Goal: Task Accomplishment & Management: Manage account settings

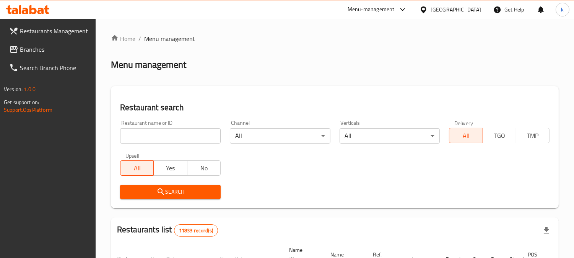
click at [175, 137] on input "search" at bounding box center [170, 135] width 101 height 15
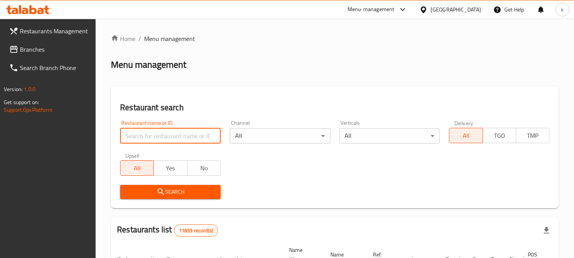
paste input "Spaghetti pasta, crispy chicken strips, basil pesto sauce, pine nut and cheese …"
type input "Spaghetti pasta, crispy chicken strips, basil pesto sauce, pine nut and cheese …"
drag, startPoint x: 182, startPoint y: 136, endPoint x: 181, endPoint y: 143, distance: 7.3
click at [182, 136] on input "search" at bounding box center [170, 135] width 101 height 15
paste input "Huqqabaz, Al Mansour"
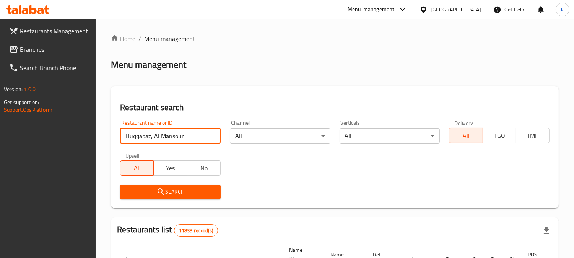
type input "Huqqabaz, Al Mansour"
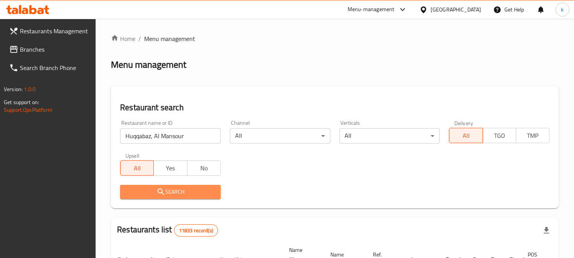
click at [147, 190] on span "Search" at bounding box center [170, 192] width 88 height 10
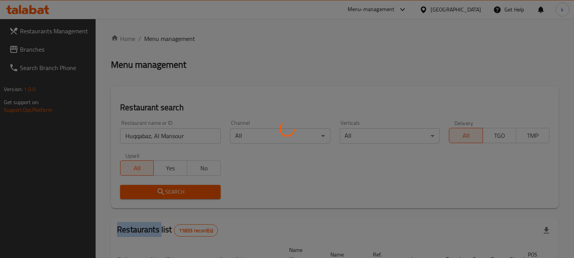
click at [147, 190] on div at bounding box center [287, 129] width 574 height 258
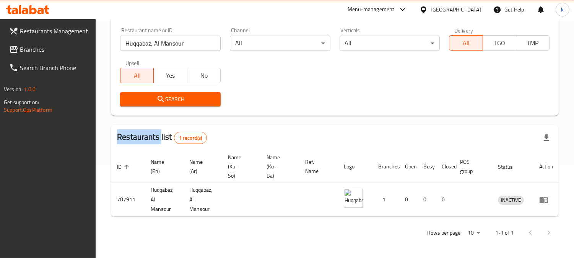
scroll to position [99, 0]
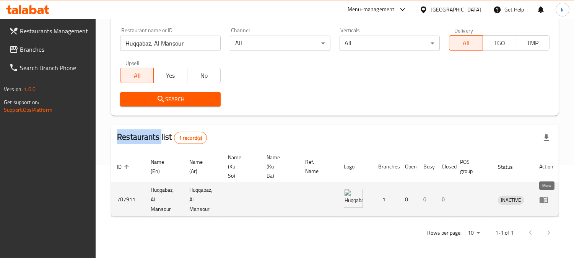
click at [542, 197] on icon "enhanced table" at bounding box center [544, 200] width 8 height 7
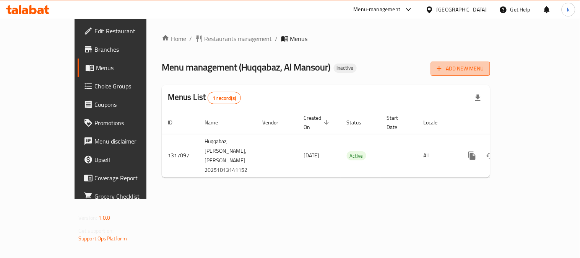
click at [484, 70] on span "Add New Menu" at bounding box center [460, 69] width 47 height 10
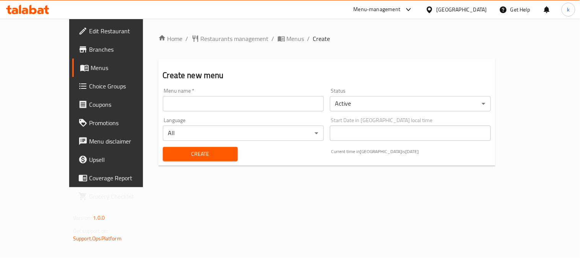
click at [163, 104] on input "text" at bounding box center [243, 103] width 161 height 15
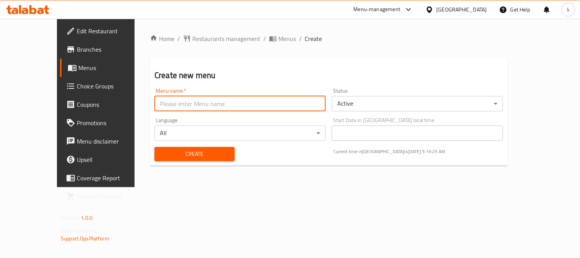
type input "Khaled"
click at [168, 158] on span "Create" at bounding box center [195, 154] width 68 height 10
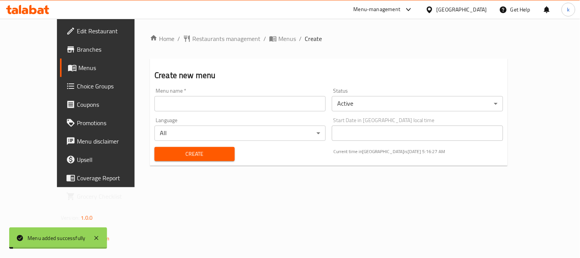
click at [278, 41] on span "Menus" at bounding box center [287, 38] width 18 height 9
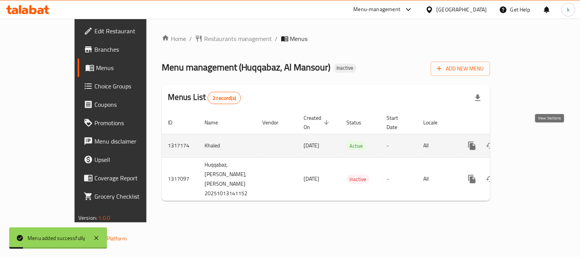
click at [537, 142] on link "enhanced table" at bounding box center [527, 146] width 18 height 18
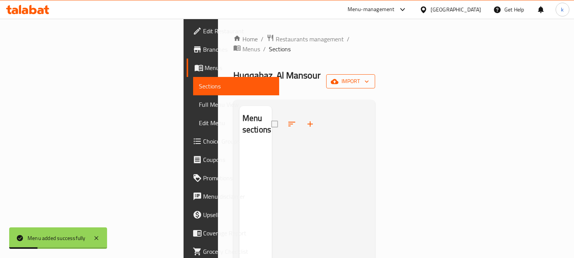
click at [369, 77] on span "import" at bounding box center [350, 82] width 37 height 10
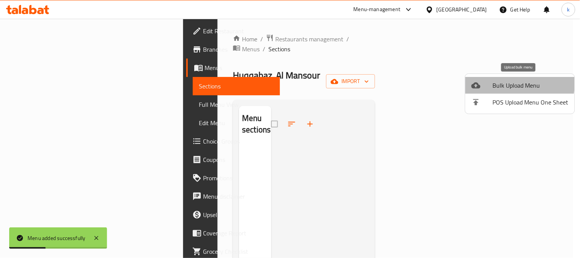
click at [504, 82] on span "Bulk Upload Menu" at bounding box center [531, 85] width 76 height 9
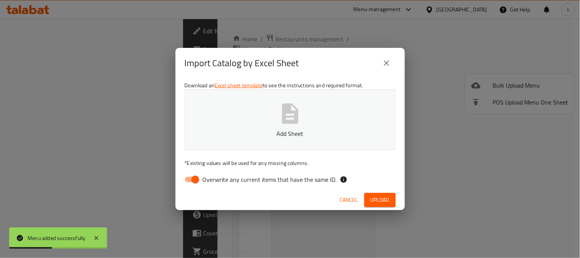
click at [190, 179] on input "Overwrite any current items that have the same ID." at bounding box center [196, 179] width 44 height 15
checkbox input "false"
click at [277, 114] on button "Add Sheet" at bounding box center [290, 120] width 211 height 60
click at [378, 199] on span "Upload" at bounding box center [380, 200] width 19 height 10
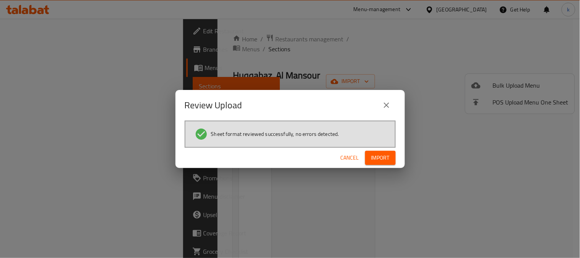
click at [377, 161] on span "Import" at bounding box center [380, 158] width 18 height 10
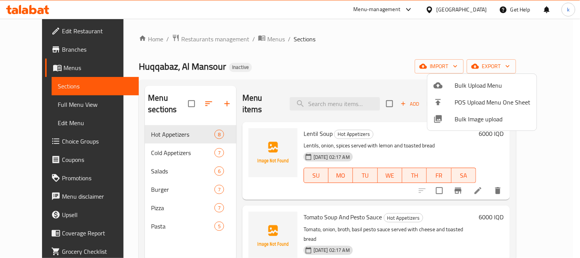
click at [261, 139] on div at bounding box center [290, 129] width 580 height 258
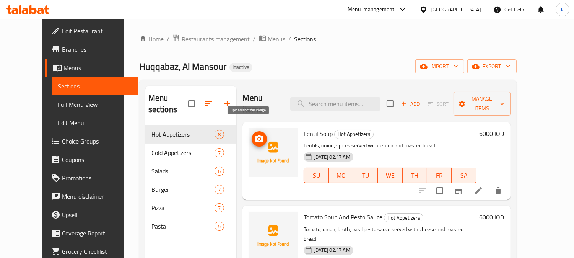
click at [256, 135] on icon "upload picture" at bounding box center [260, 138] width 8 height 7
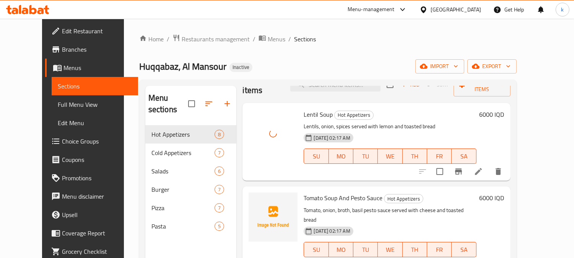
scroll to position [71, 0]
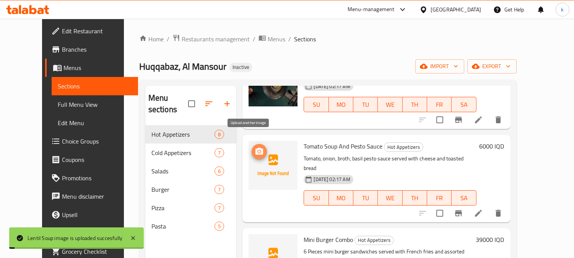
click at [256, 148] on icon "upload picture" at bounding box center [260, 151] width 8 height 7
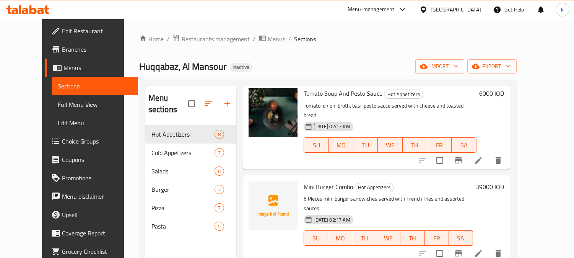
scroll to position [142, 0]
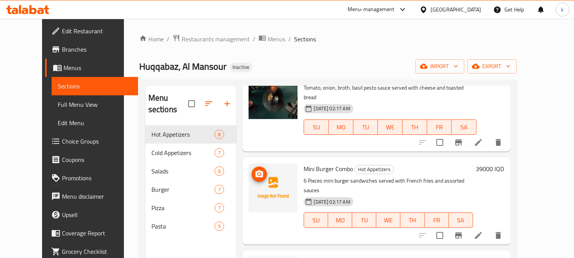
click at [257, 163] on img at bounding box center [273, 187] width 49 height 49
click at [256, 170] on icon "upload picture" at bounding box center [260, 173] width 8 height 7
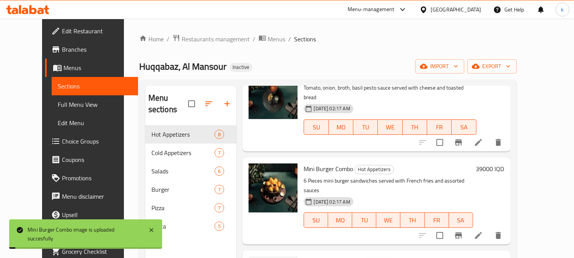
scroll to position [212, 0]
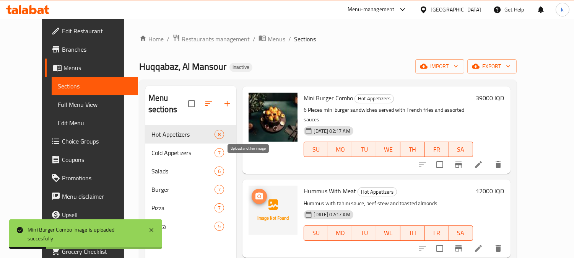
click at [255, 192] on icon "upload picture" at bounding box center [259, 196] width 9 height 9
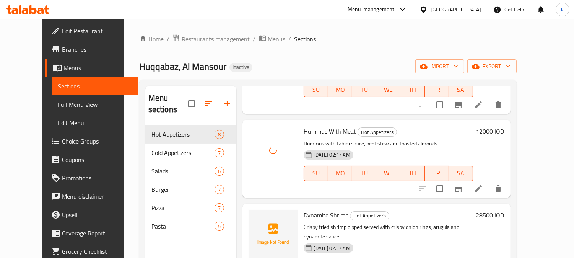
scroll to position [283, 0]
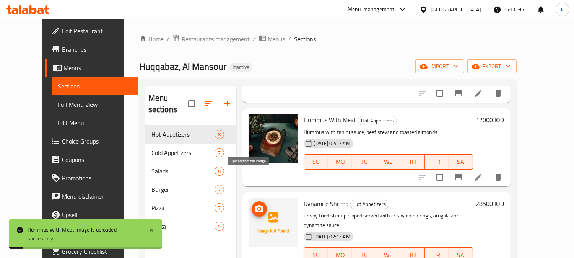
click at [256, 204] on span "upload picture" at bounding box center [259, 208] width 15 height 9
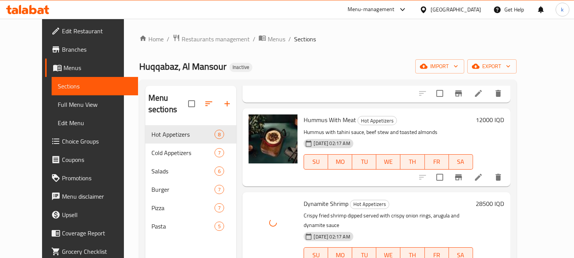
scroll to position [354, 0]
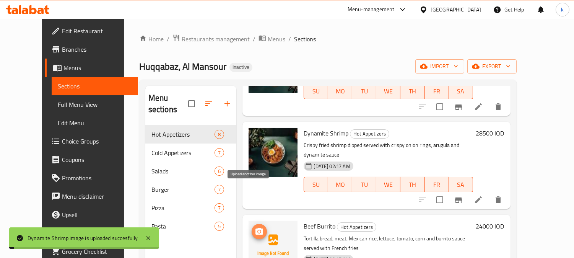
click at [252, 227] on span "upload picture" at bounding box center [259, 231] width 15 height 9
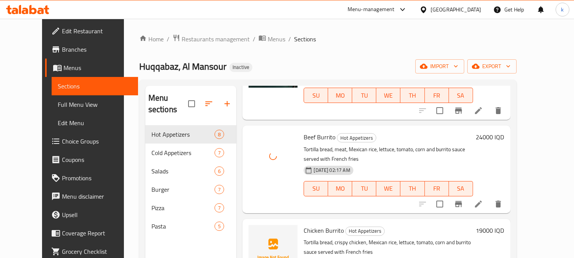
scroll to position [448, 0]
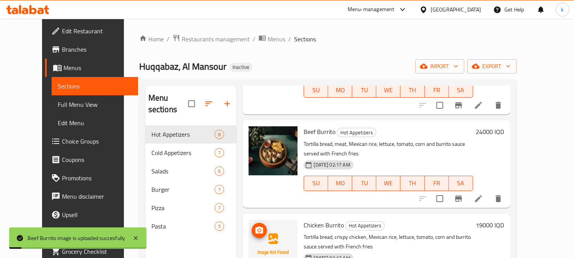
click at [256, 226] on icon "upload picture" at bounding box center [260, 229] width 8 height 7
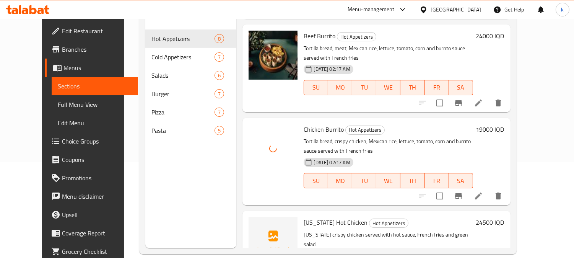
scroll to position [107, 0]
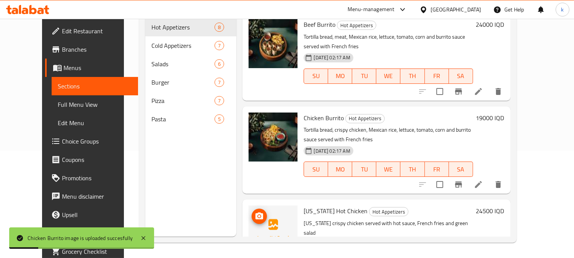
click at [256, 212] on icon "upload picture" at bounding box center [260, 215] width 8 height 7
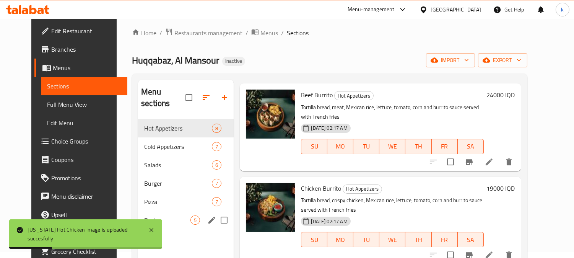
scroll to position [0, 0]
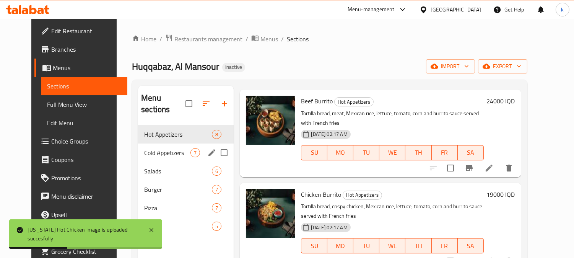
click at [151, 148] on span "Cold Appetizers" at bounding box center [167, 152] width 46 height 9
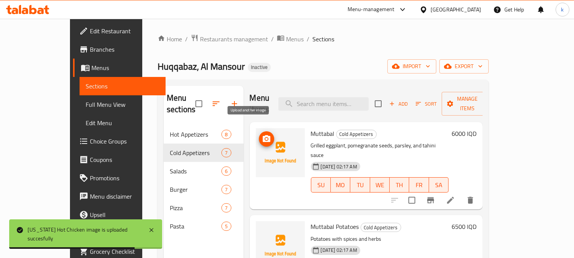
click at [263, 135] on icon "upload picture" at bounding box center [267, 138] width 8 height 7
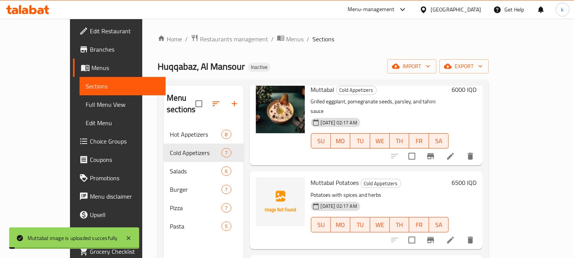
scroll to position [71, 0]
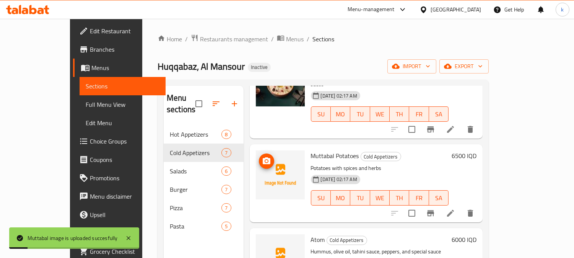
click at [263, 157] on icon "upload picture" at bounding box center [267, 160] width 8 height 7
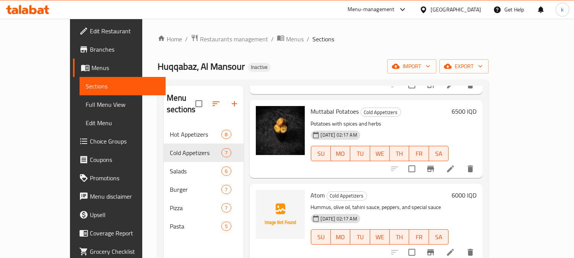
scroll to position [142, 0]
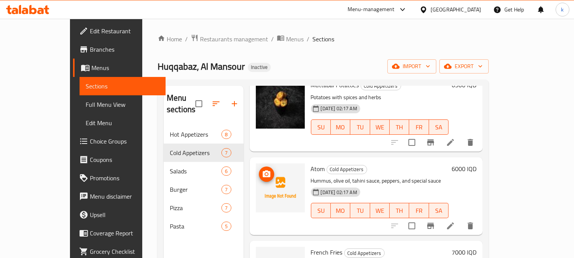
click at [256, 163] on img at bounding box center [280, 187] width 49 height 49
click at [263, 170] on icon "upload picture" at bounding box center [267, 173] width 8 height 7
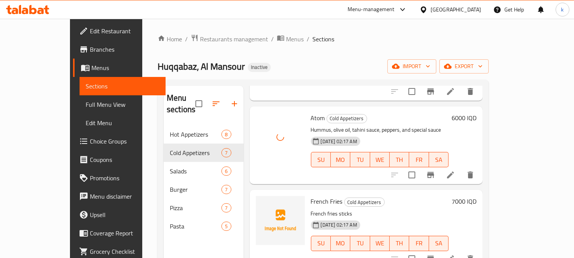
scroll to position [212, 0]
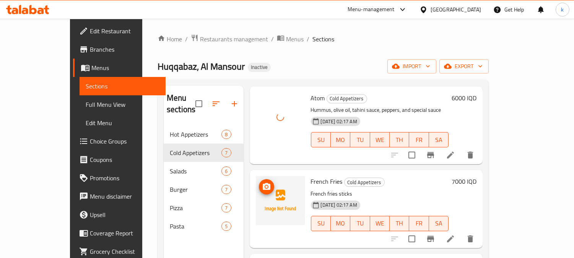
click at [265, 186] on circle "upload picture" at bounding box center [266, 187] width 2 height 2
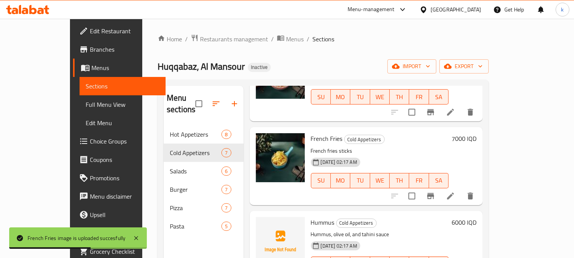
scroll to position [283, 0]
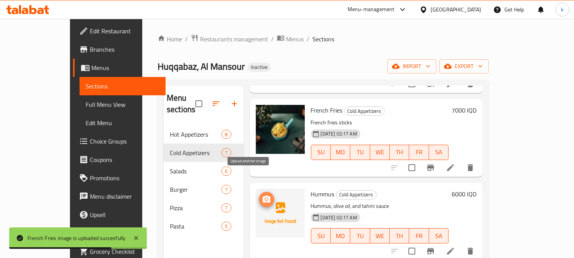
click at [263, 195] on icon "upload picture" at bounding box center [267, 198] width 8 height 7
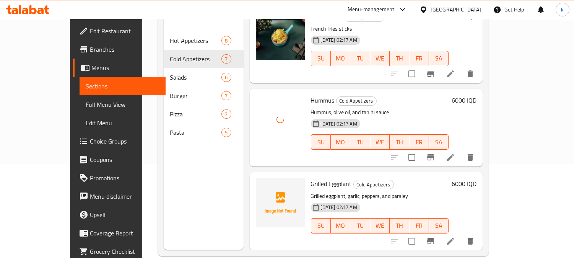
scroll to position [107, 0]
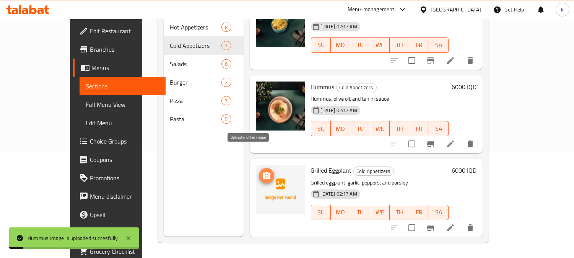
click at [262, 171] on icon "upload picture" at bounding box center [266, 175] width 9 height 9
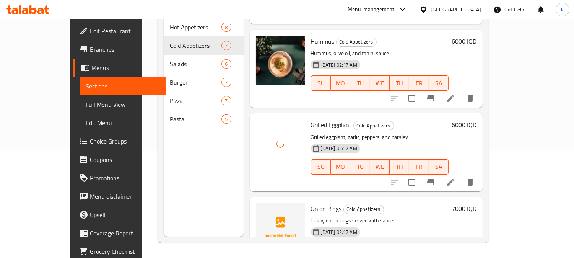
scroll to position [346, 0]
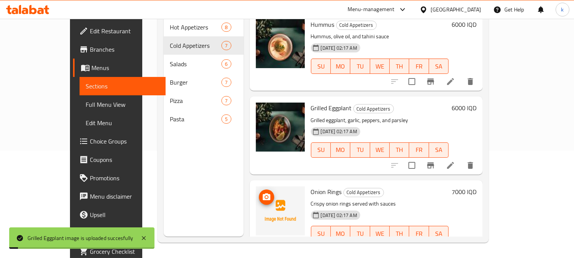
click at [262, 192] on icon "upload picture" at bounding box center [266, 196] width 9 height 9
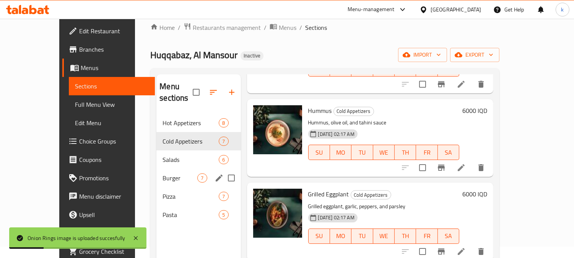
scroll to position [0, 0]
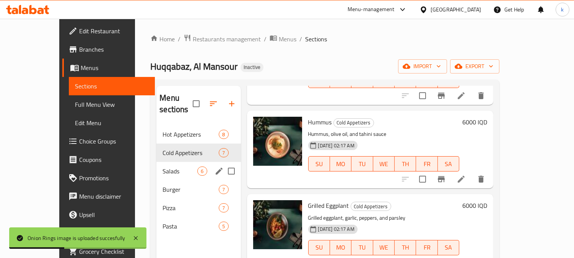
click at [163, 166] on span "Salads" at bounding box center [180, 170] width 35 height 9
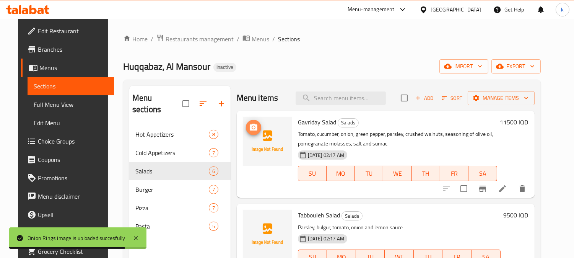
click at [249, 127] on icon "upload picture" at bounding box center [253, 127] width 9 height 9
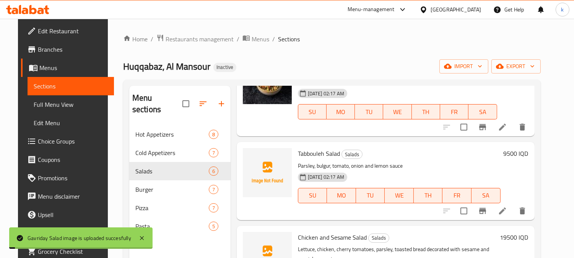
scroll to position [71, 0]
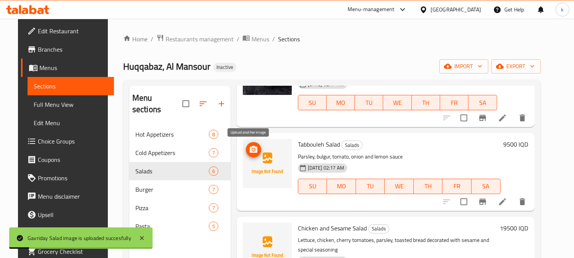
click at [246, 150] on span "upload picture" at bounding box center [253, 149] width 15 height 9
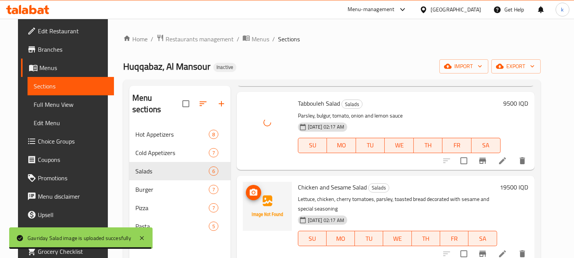
scroll to position [142, 0]
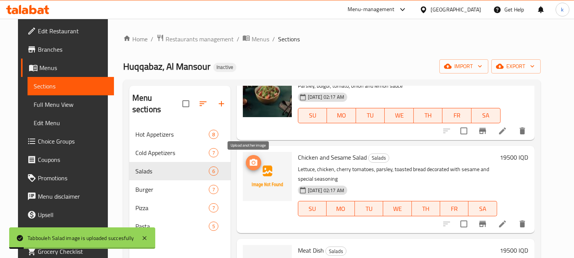
click at [252, 161] on icon "upload picture" at bounding box center [254, 162] width 8 height 7
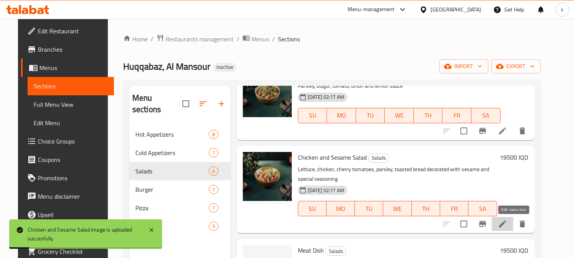
click at [506, 223] on icon at bounding box center [502, 223] width 7 height 7
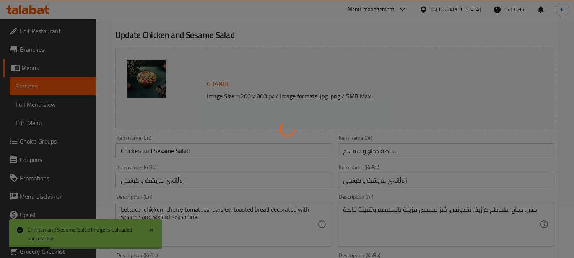
scroll to position [71, 0]
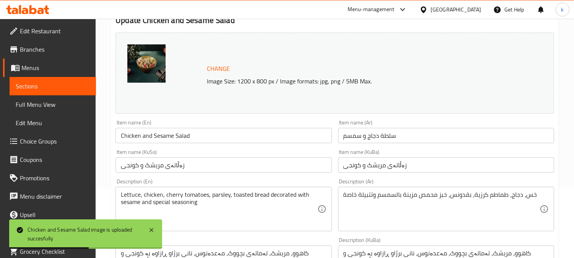
drag, startPoint x: 144, startPoint y: 137, endPoint x: 166, endPoint y: 150, distance: 26.2
click at [144, 137] on input "Chicken and Sesame Salad" at bounding box center [224, 135] width 216 height 15
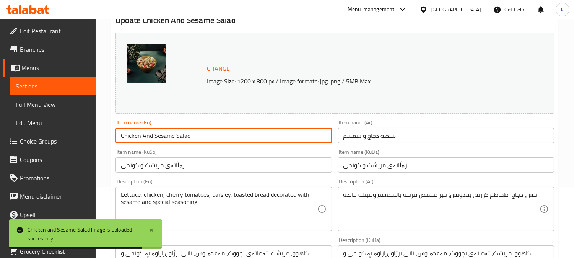
type input "Chicken And Sesame Salad"
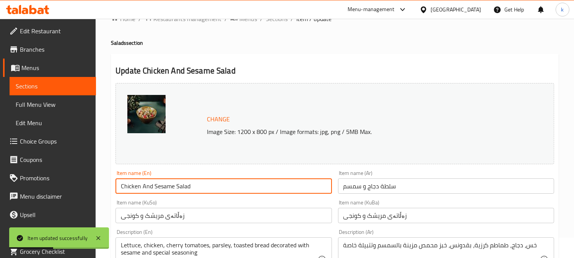
scroll to position [0, 0]
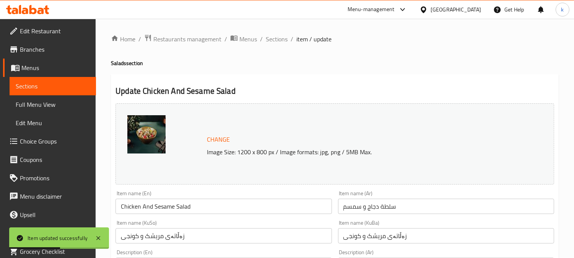
click at [275, 39] on span "Sections" at bounding box center [277, 38] width 22 height 9
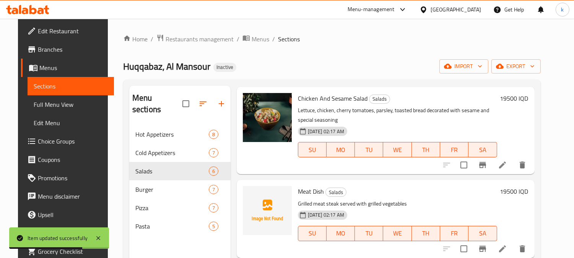
scroll to position [281, 0]
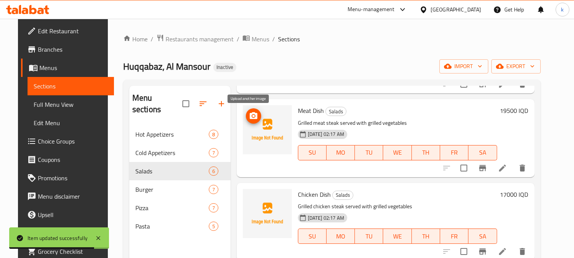
click at [252, 115] on icon "upload picture" at bounding box center [254, 115] width 8 height 7
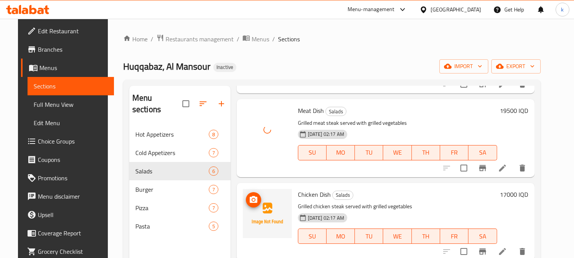
click at [251, 199] on icon "upload picture" at bounding box center [254, 199] width 8 height 7
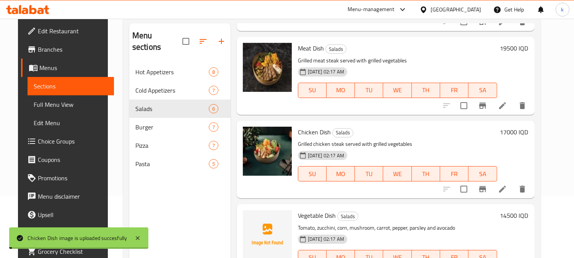
scroll to position [71, 0]
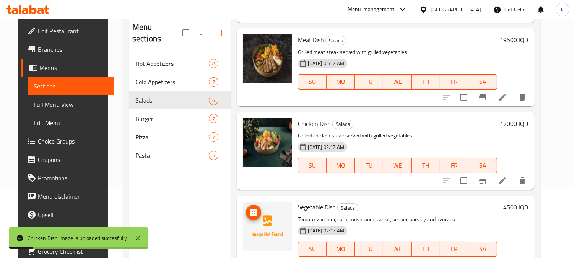
click at [243, 217] on img at bounding box center [267, 226] width 49 height 49
click at [250, 212] on icon "upload picture" at bounding box center [253, 212] width 9 height 9
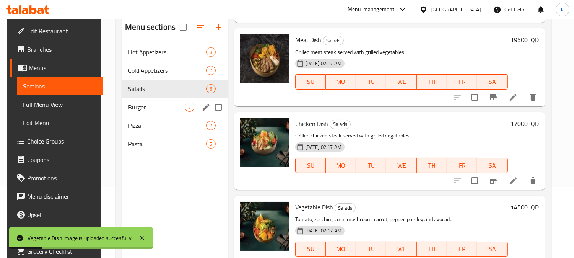
click at [134, 111] on span "Burger" at bounding box center [156, 107] width 56 height 9
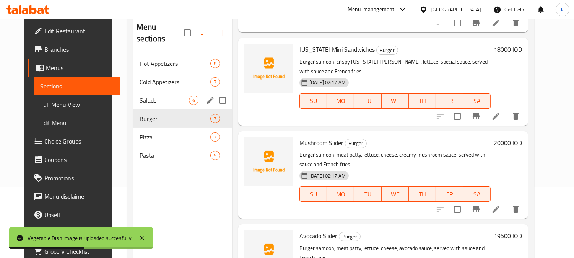
click at [148, 96] on span "Salads" at bounding box center [164, 100] width 49 height 9
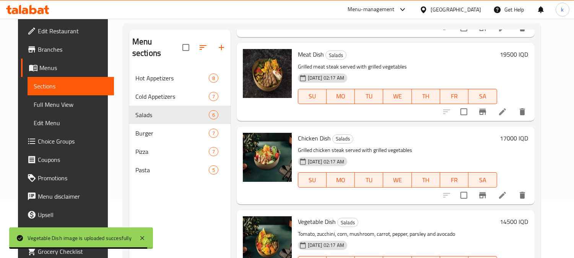
scroll to position [36, 0]
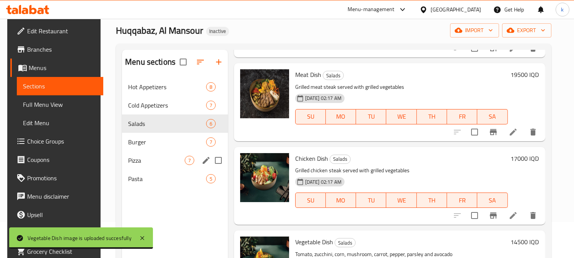
click at [159, 143] on span "Burger" at bounding box center [167, 141] width 78 height 9
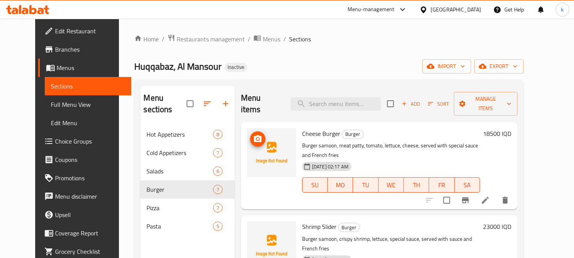
click at [254, 135] on icon "upload picture" at bounding box center [258, 138] width 8 height 7
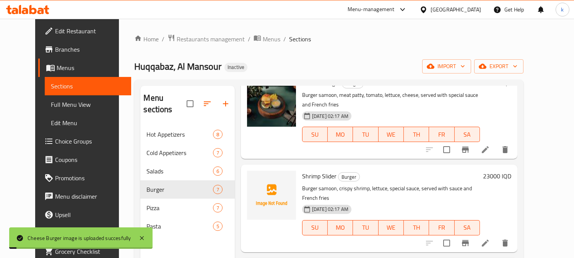
scroll to position [71, 0]
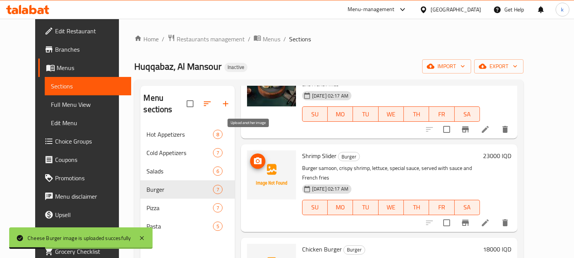
click at [254, 157] on icon "upload picture" at bounding box center [258, 160] width 8 height 7
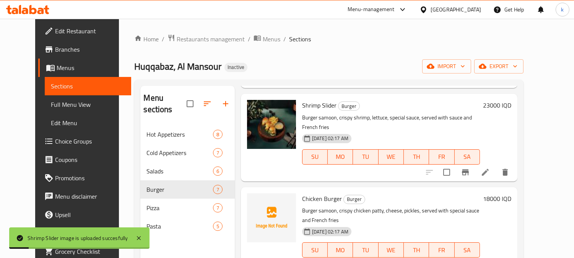
scroll to position [142, 0]
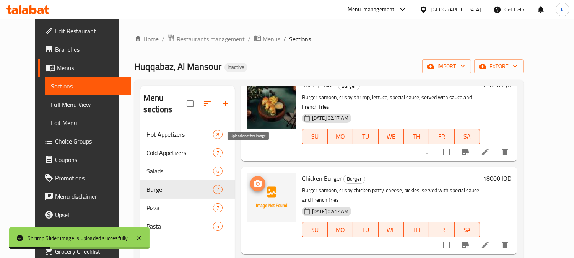
click at [254, 180] on icon "upload picture" at bounding box center [258, 183] width 8 height 7
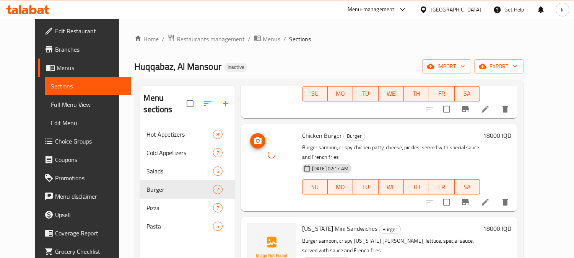
scroll to position [212, 0]
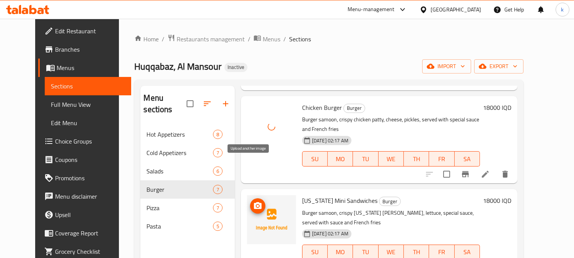
click at [253, 201] on icon "upload picture" at bounding box center [257, 205] width 9 height 9
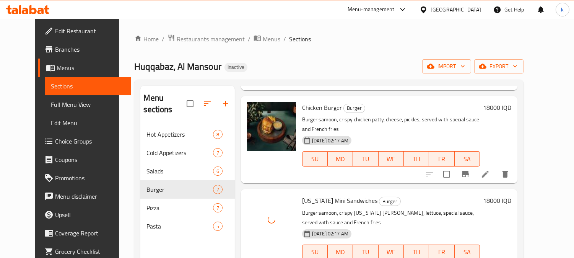
scroll to position [283, 0]
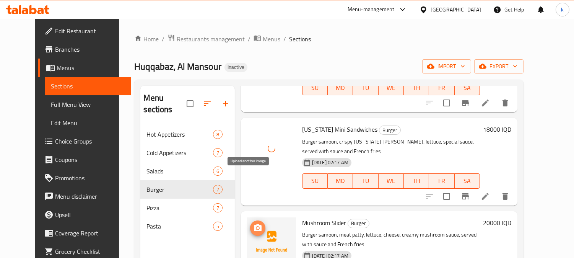
click at [253, 223] on icon "upload picture" at bounding box center [257, 227] width 9 height 9
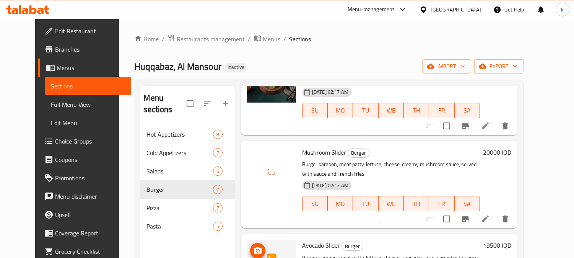
scroll to position [355, 0]
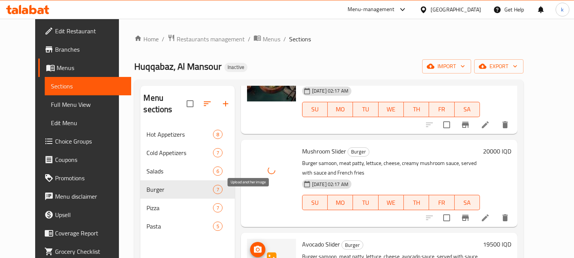
click at [253, 245] on icon "upload picture" at bounding box center [257, 249] width 9 height 9
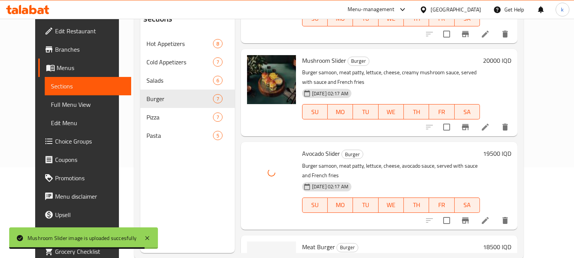
scroll to position [107, 0]
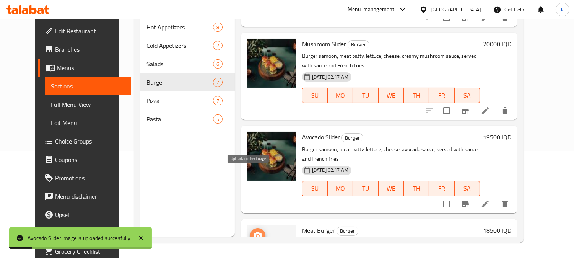
click at [254, 232] on icon "upload picture" at bounding box center [258, 235] width 8 height 7
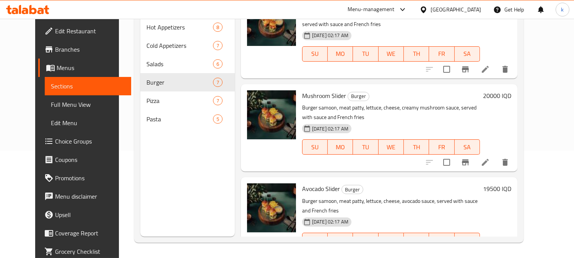
scroll to position [284, 0]
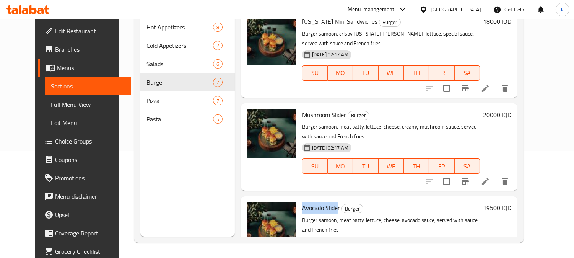
drag, startPoint x: 293, startPoint y: 156, endPoint x: 329, endPoint y: 161, distance: 36.7
click at [329, 199] on div "Avocado Slider Burger Burger samoon, meat [PERSON_NAME], lettuce, cheese, avoca…" at bounding box center [391, 239] width 184 height 81
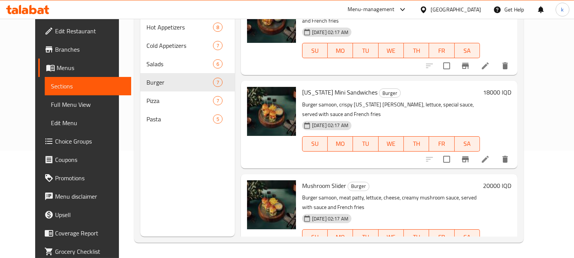
scroll to position [143, 0]
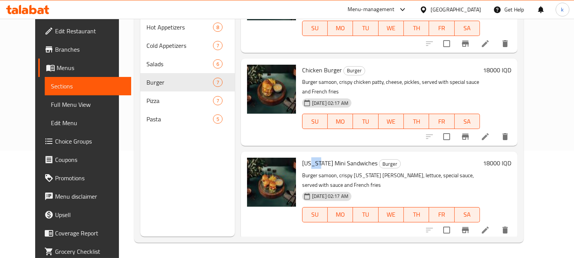
drag, startPoint x: 301, startPoint y: 122, endPoint x: 326, endPoint y: 122, distance: 24.5
click at [324, 157] on span "[US_STATE] Mini Sandwiches" at bounding box center [339, 162] width 75 height 11
click at [343, 157] on span "[US_STATE] Mini Sandwiches" at bounding box center [339, 162] width 75 height 11
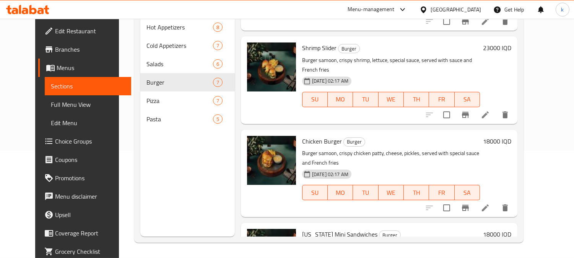
scroll to position [1, 0]
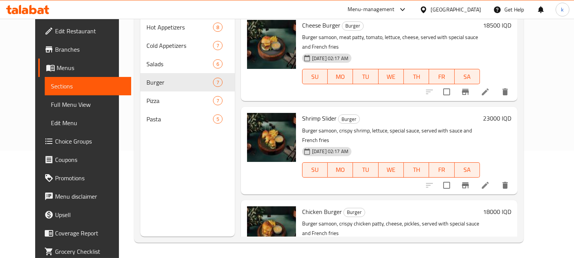
click at [316, 112] on span "Shrimp Slider" at bounding box center [319, 117] width 34 height 11
copy h6 "Slider"
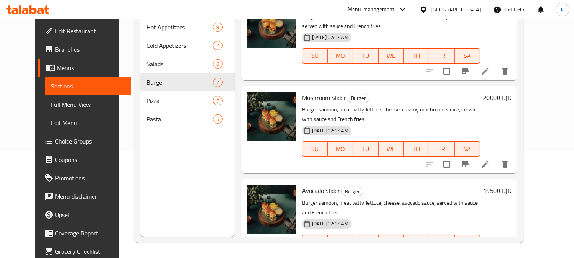
scroll to position [284, 0]
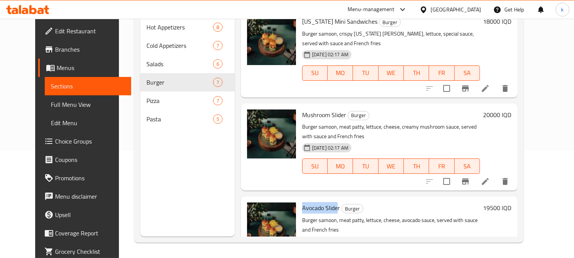
drag, startPoint x: 294, startPoint y: 157, endPoint x: 329, endPoint y: 158, distance: 35.2
click at [329, 202] on span "Avocado Slider" at bounding box center [321, 207] width 38 height 11
drag, startPoint x: 303, startPoint y: 63, endPoint x: 324, endPoint y: 64, distance: 21.4
click at [321, 109] on span "Mushroom Slider" at bounding box center [324, 114] width 44 height 11
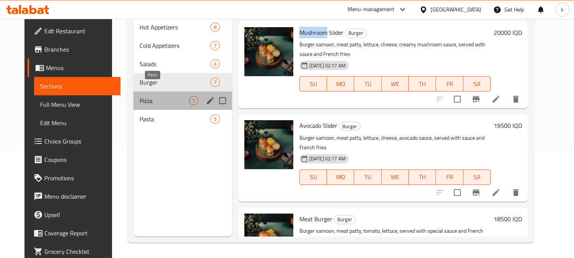
click at [150, 96] on span "Pizza" at bounding box center [164, 100] width 49 height 9
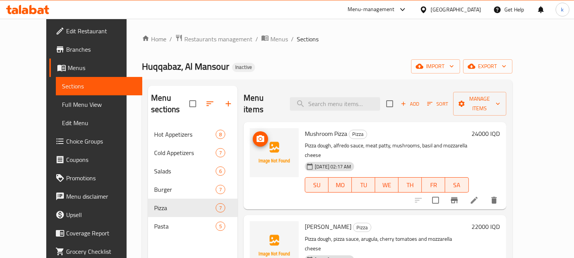
click at [257, 135] on icon "upload picture" at bounding box center [261, 138] width 8 height 7
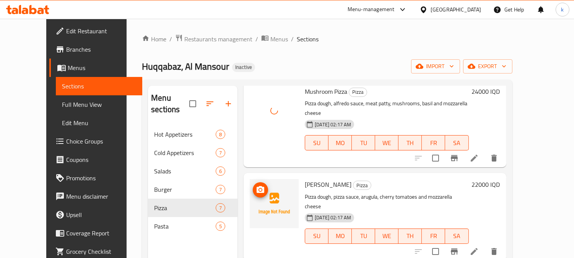
scroll to position [71, 0]
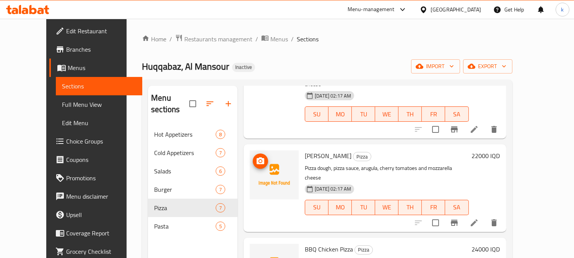
click at [257, 157] on icon "upload picture" at bounding box center [261, 160] width 8 height 7
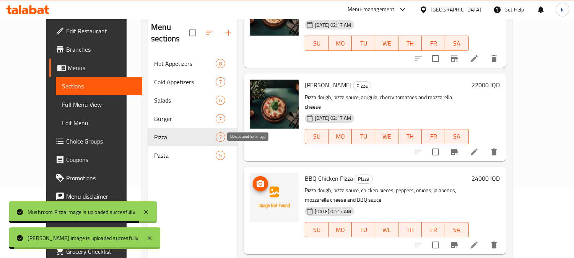
click at [256, 179] on icon "upload picture" at bounding box center [260, 183] width 9 height 9
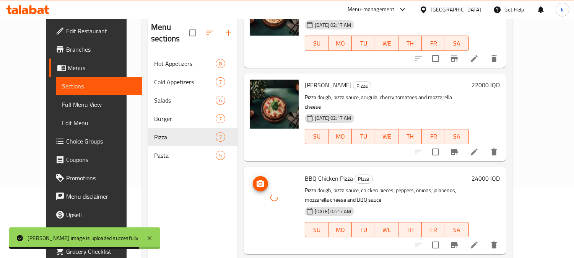
scroll to position [107, 0]
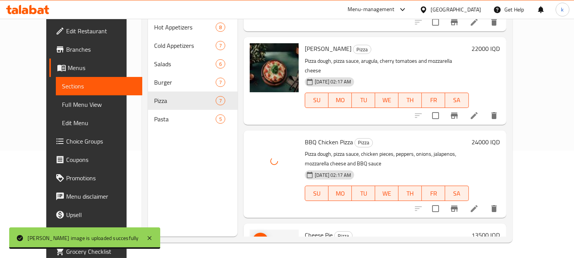
click at [254, 236] on span "upload picture" at bounding box center [260, 240] width 15 height 9
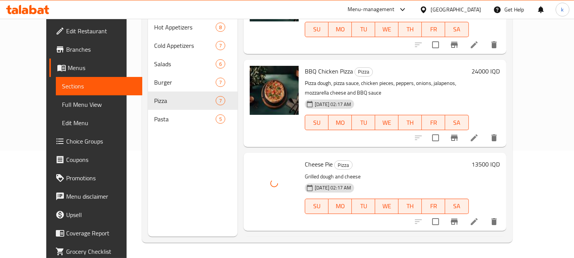
scroll to position [212, 0]
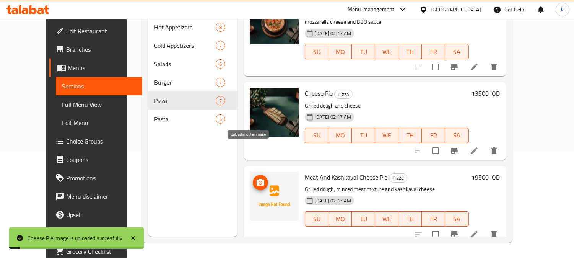
click at [257, 179] on icon "upload picture" at bounding box center [261, 182] width 8 height 7
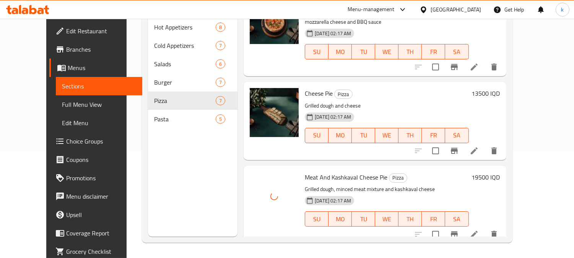
scroll to position [283, 0]
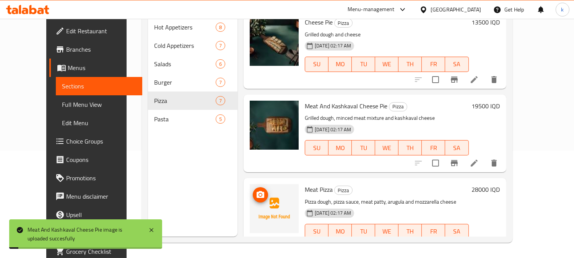
click at [257, 191] on icon "upload picture" at bounding box center [261, 194] width 8 height 7
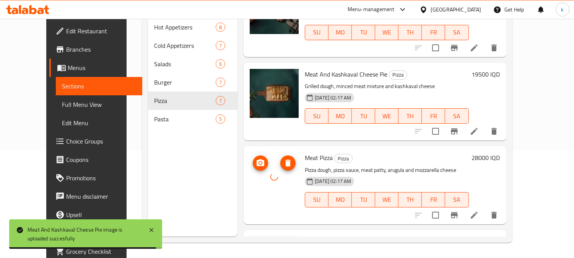
scroll to position [354, 0]
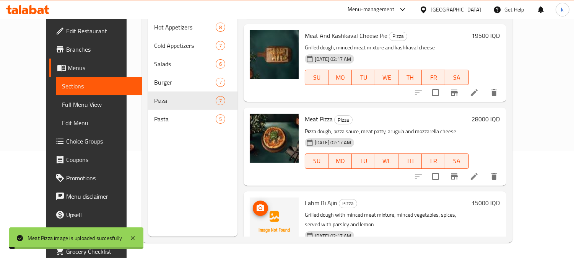
click at [253, 203] on span "upload picture" at bounding box center [260, 207] width 15 height 9
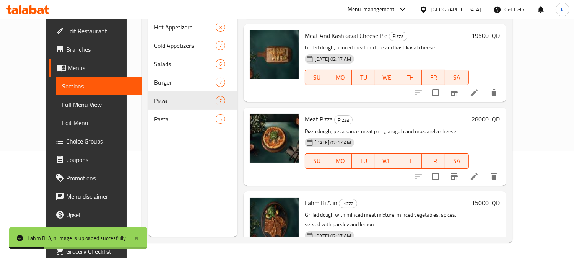
scroll to position [365, 0]
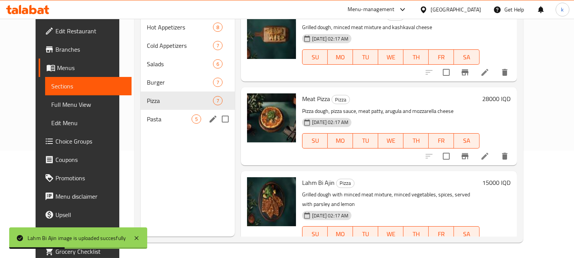
click at [151, 114] on span "Pasta" at bounding box center [169, 118] width 45 height 9
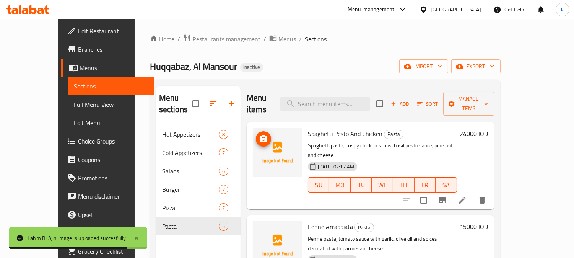
drag, startPoint x: 243, startPoint y: 120, endPoint x: 246, endPoint y: 124, distance: 4.9
click at [253, 128] on img at bounding box center [277, 152] width 49 height 49
click at [260, 135] on icon "upload picture" at bounding box center [264, 138] width 8 height 7
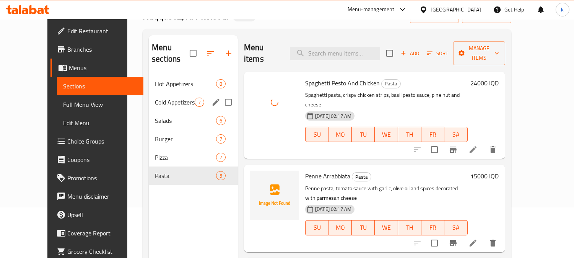
scroll to position [71, 0]
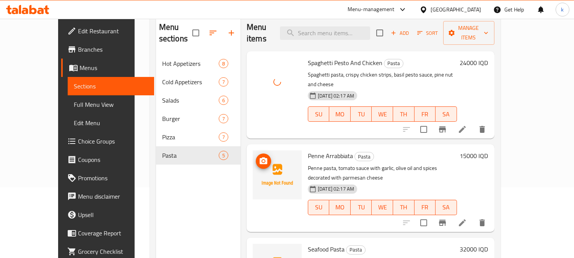
click at [259, 156] on icon "upload picture" at bounding box center [263, 160] width 9 height 9
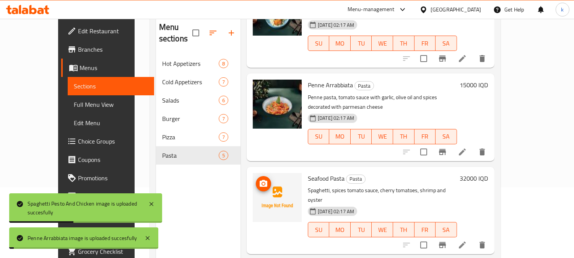
click at [259, 179] on icon "upload picture" at bounding box center [263, 183] width 9 height 9
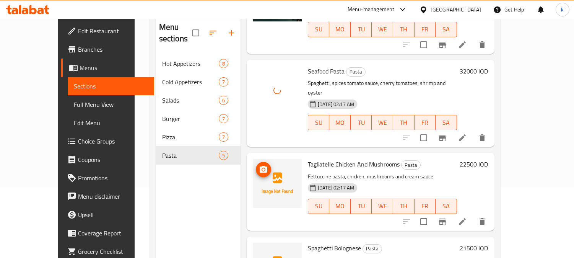
scroll to position [178, 0]
click at [260, 165] on icon "upload picture" at bounding box center [264, 168] width 8 height 7
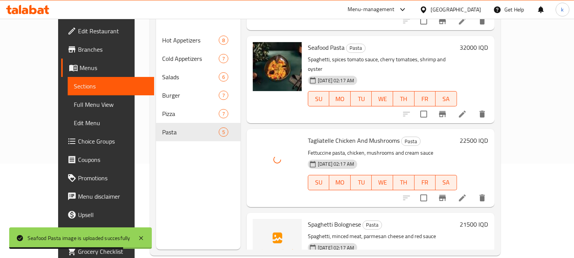
scroll to position [107, 0]
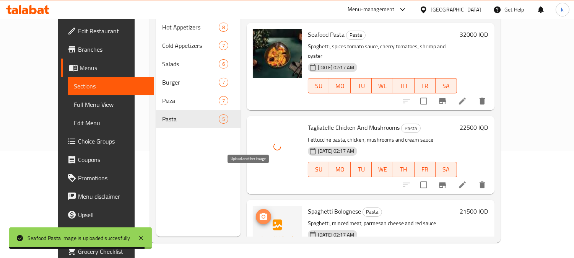
click at [260, 213] on icon "upload picture" at bounding box center [264, 216] width 8 height 7
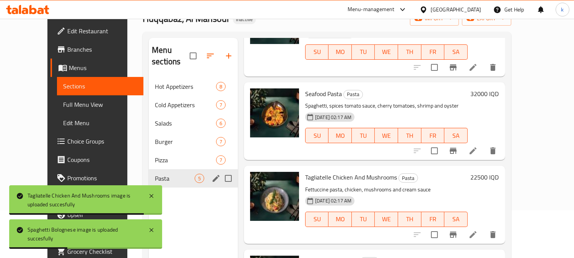
scroll to position [36, 0]
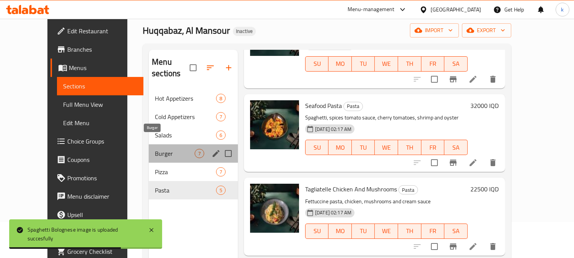
click at [163, 149] on span "Burger" at bounding box center [175, 153] width 40 height 9
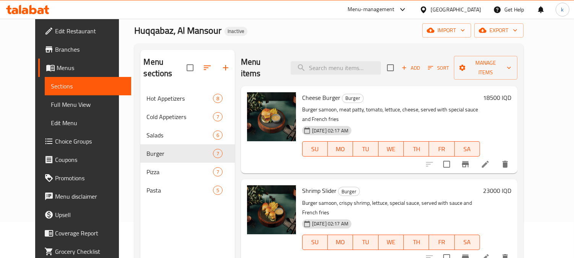
scroll to position [71, 0]
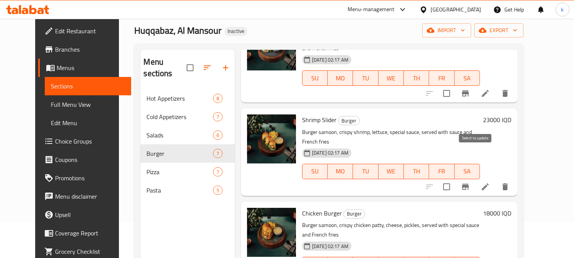
click at [455, 179] on input "checkbox" at bounding box center [447, 187] width 16 height 16
checkbox input "true"
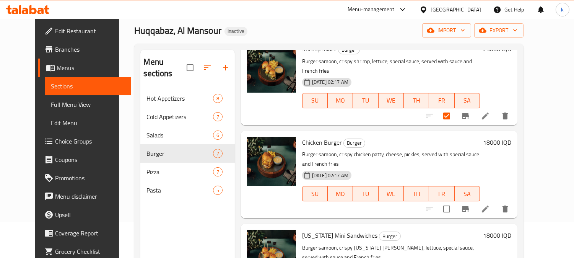
scroll to position [212, 0]
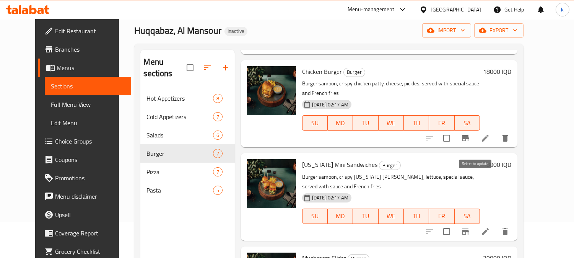
click at [455, 223] on input "checkbox" at bounding box center [447, 231] width 16 height 16
checkbox input "true"
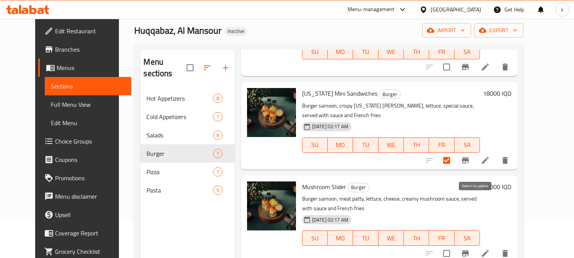
click at [455, 245] on input "checkbox" at bounding box center [447, 253] width 16 height 16
checkbox input "true"
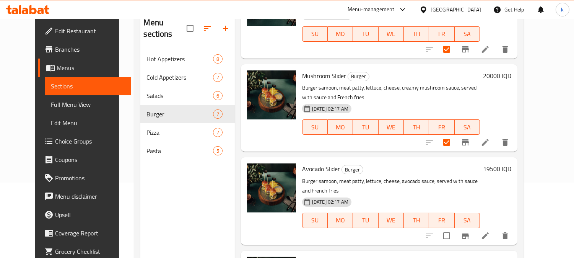
scroll to position [107, 0]
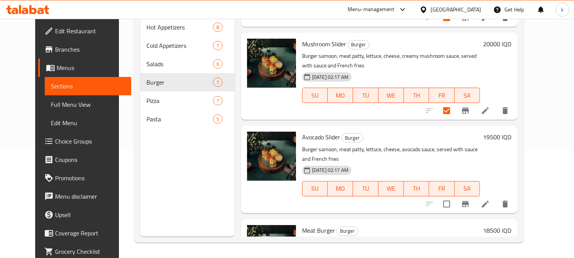
click at [455, 196] on input "checkbox" at bounding box center [447, 204] width 16 height 16
checkbox input "true"
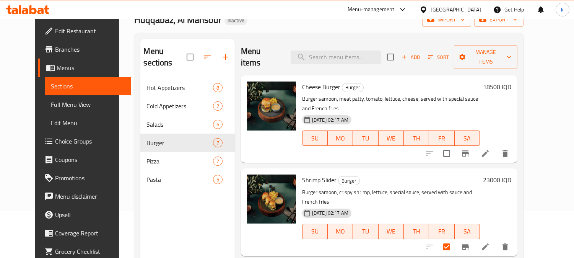
scroll to position [0, 0]
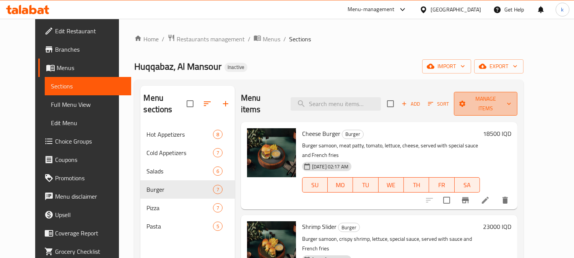
click at [496, 94] on span "Manage items" at bounding box center [485, 103] width 51 height 19
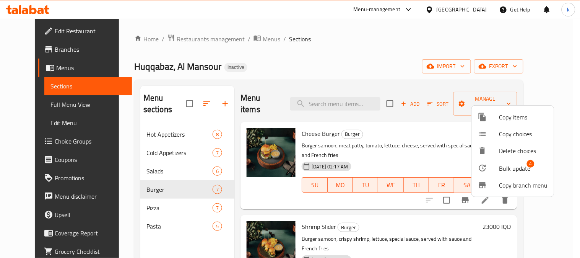
click at [509, 169] on span "Bulk update" at bounding box center [515, 168] width 31 height 9
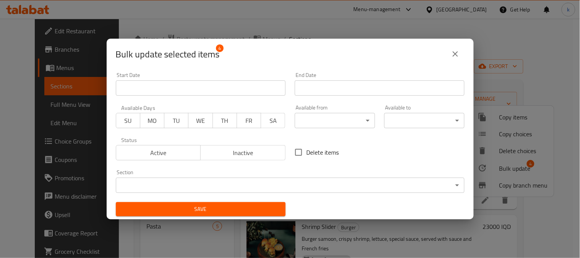
click at [294, 154] on input "Delete items" at bounding box center [299, 152] width 16 height 16
checkbox input "true"
click at [231, 210] on span "Save" at bounding box center [201, 209] width 158 height 10
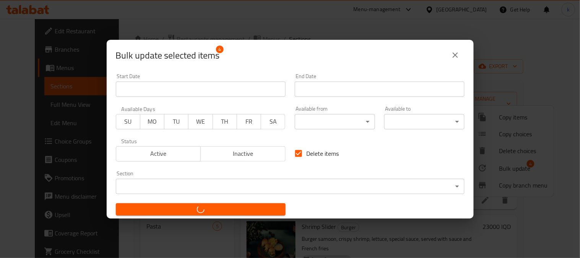
checkbox input "false"
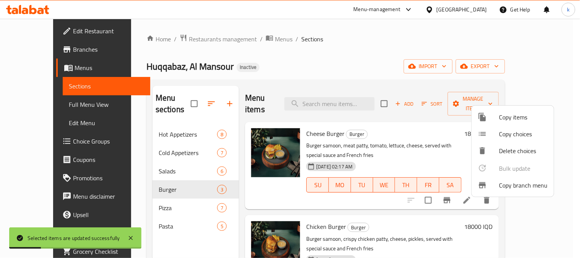
click at [411, 214] on div at bounding box center [290, 129] width 580 height 258
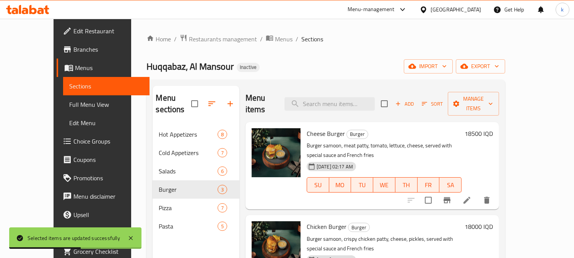
click at [417, 104] on button "Add" at bounding box center [404, 104] width 24 height 12
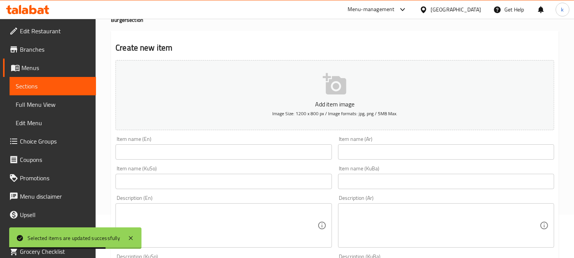
scroll to position [71, 0]
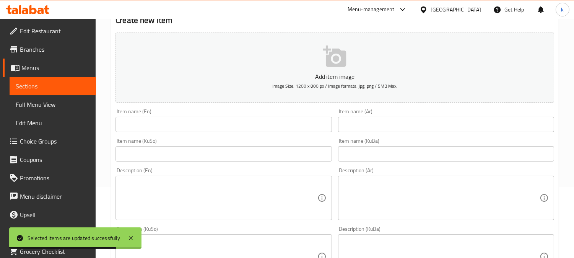
drag, startPoint x: 383, startPoint y: 151, endPoint x: 309, endPoint y: 168, distance: 76.2
click at [383, 151] on input "text" at bounding box center [446, 153] width 216 height 15
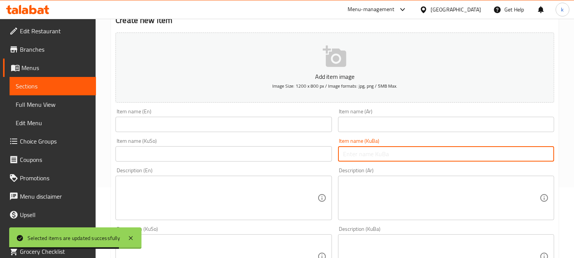
paste input "سلایدەری ڕوبیان"
type input "سلایدەری ڕوبیان"
drag, startPoint x: 283, startPoint y: 151, endPoint x: 316, endPoint y: 145, distance: 33.2
click at [283, 151] on input "text" at bounding box center [224, 153] width 216 height 15
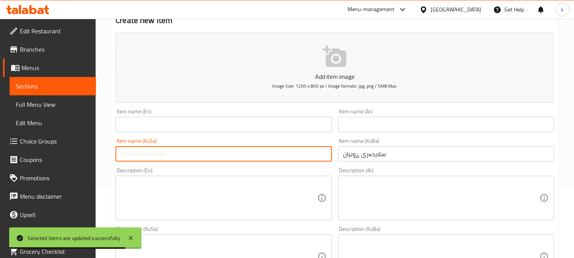
paste input "سلایدەری ڕوبیان"
type input "سلایدەری ڕوبیان"
click at [398, 122] on input "text" at bounding box center [446, 124] width 216 height 15
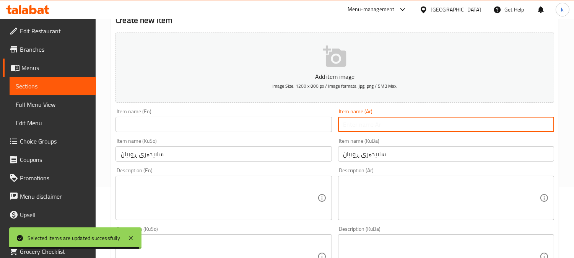
paste input "سلايدر روبيان"
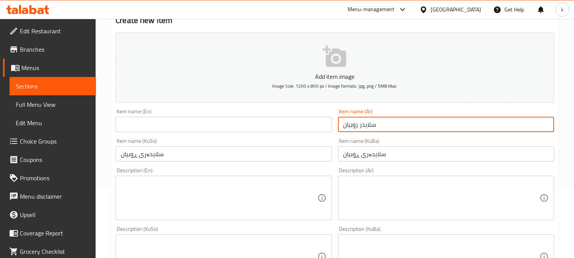
type input "سلايدر روبيان"
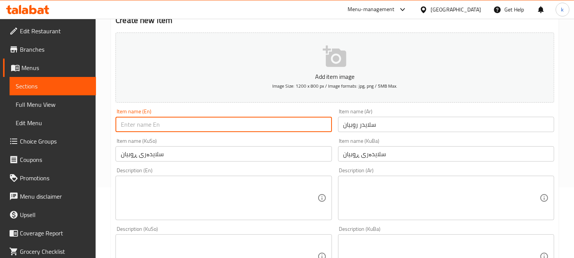
click at [190, 125] on input "text" at bounding box center [224, 124] width 216 height 15
paste input "Shrimp Slider"
type input "Shrimp Slider"
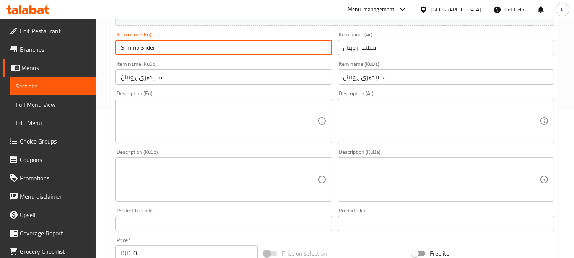
scroll to position [212, 0]
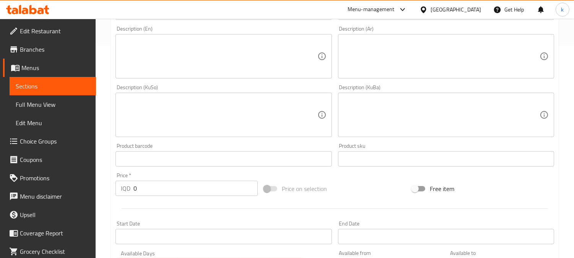
click at [385, 110] on textarea at bounding box center [441, 115] width 196 height 36
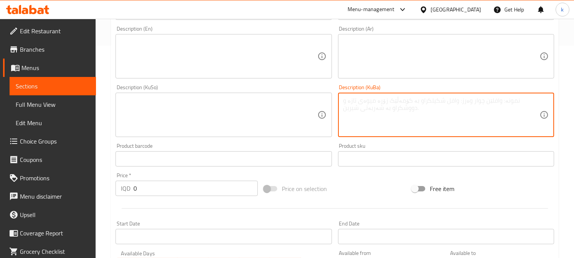
paste textarea "سەموونی بەرگر، [PERSON_NAME]، کاهوو، سۆسی تایبەت پێشکەش دەکرێت لەگەڵ سۆس و فینگ…"
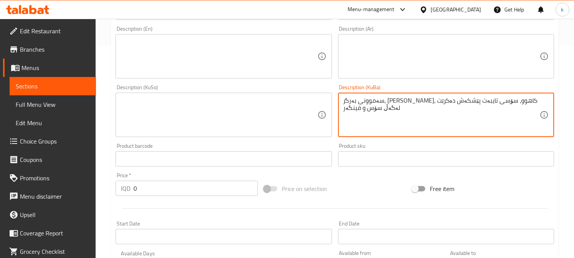
type textarea "سەموونی بەرگر، [PERSON_NAME]، کاهوو، سۆسی تایبەت پێشکەش دەکرێت لەگەڵ سۆس و فینگ…"
click at [288, 112] on textarea at bounding box center [219, 115] width 196 height 36
paste textarea "سەموونی بەرگر، [PERSON_NAME]، کاهوو، سۆسی تایبەت پێشکەش دەکرێت لەگەڵ سۆس و فینگ…"
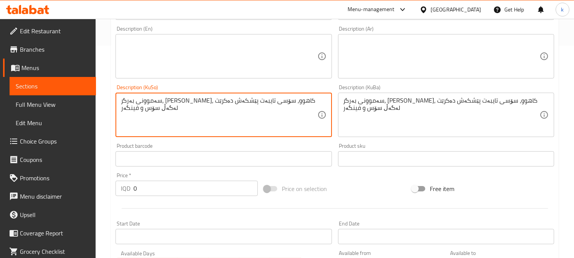
type textarea "سەموونی بەرگر، [PERSON_NAME]، کاهوو، سۆسی تایبەت پێشکەش دەکرێت لەگەڵ سۆس و فینگ…"
click at [377, 66] on textarea at bounding box center [441, 56] width 196 height 36
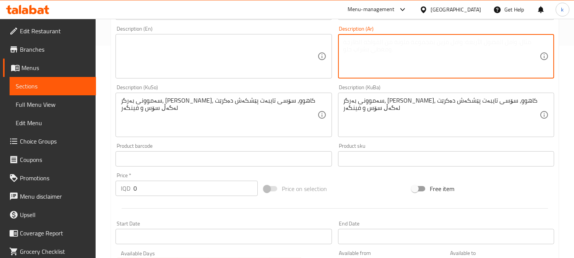
paste textarea "صمون برجر، روبيان مقرمش، [GEOGRAPHIC_DATA]، صلصة خاصة يقدم مع صلصة وبطاطا مقلية"
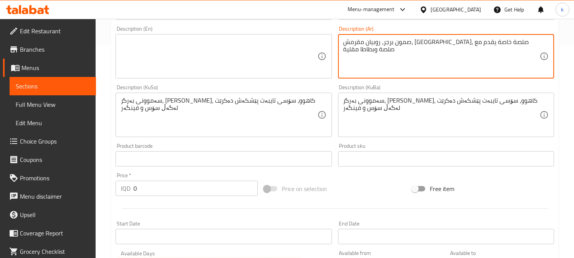
type textarea "صمون برجر، روبيان مقرمش، [GEOGRAPHIC_DATA]، صلصة خاصة يقدم مع صلصة وبطاطا مقلية"
click at [252, 55] on textarea at bounding box center [219, 56] width 196 height 36
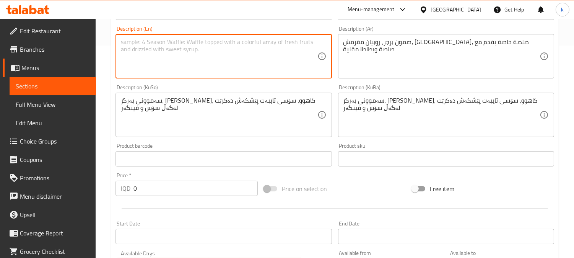
paste textarea "Burger samoon, crispy shrimp, lettuce, special sauce, served with sauce and Fre…"
type textarea "Burger samoon, crispy shrimp, lettuce, special sauce, served with sauce and Fre…"
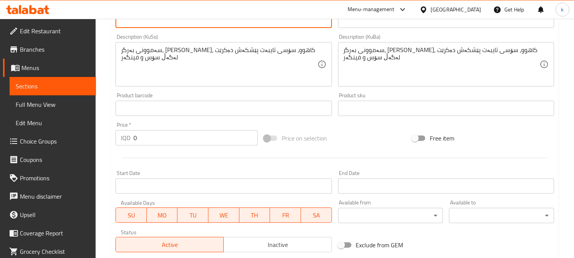
scroll to position [283, 0]
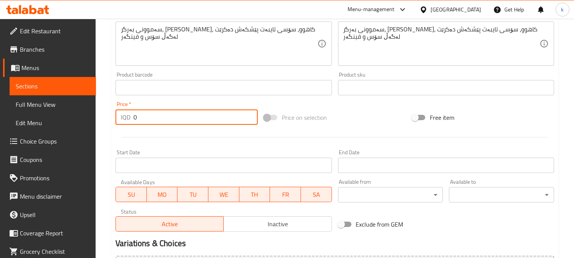
drag, startPoint x: 158, startPoint y: 117, endPoint x: 117, endPoint y: 116, distance: 40.2
click at [117, 116] on div "IQD 0 Price *" at bounding box center [187, 116] width 142 height 15
paste input "2300"
type input "23000"
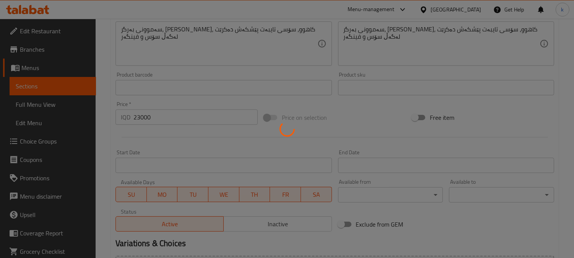
type input "0"
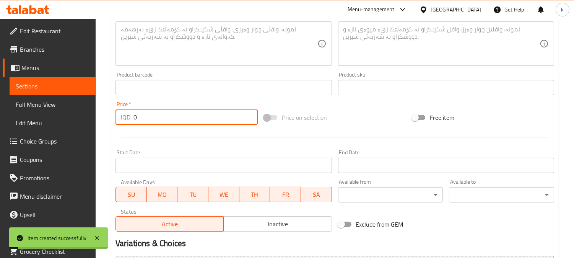
scroll to position [142, 0]
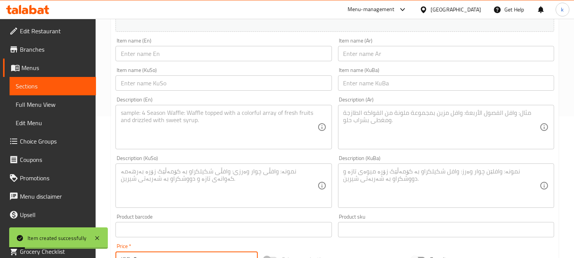
drag, startPoint x: 383, startPoint y: 83, endPoint x: 345, endPoint y: 85, distance: 38.3
click at [383, 83] on input "text" at bounding box center [446, 82] width 216 height 15
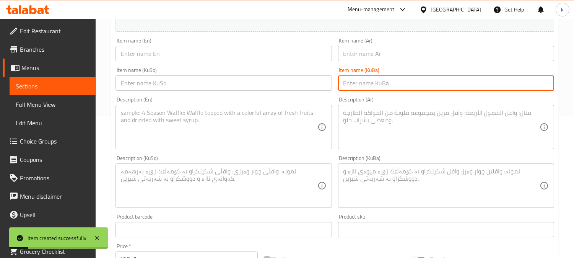
paste input "سەندویچی کنتاکی مینی"
type input "سەندویچی کنتاکی مینی"
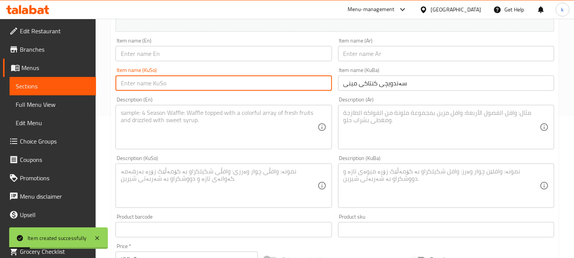
drag, startPoint x: 305, startPoint y: 85, endPoint x: 349, endPoint y: 68, distance: 46.7
click at [306, 84] on input "text" at bounding box center [224, 82] width 216 height 15
paste input "سەندویچی کنتاکی مینی"
type input "سەندویچی کنتاکی مینی"
click at [372, 55] on input "text" at bounding box center [446, 53] width 216 height 15
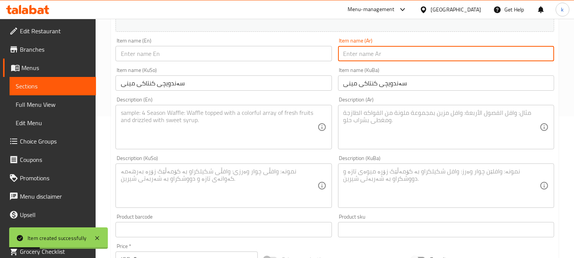
paste input "شطائر كنتاكي ميني"
type input "شطائر كنتاكي ميني"
click at [176, 50] on input "text" at bounding box center [224, 53] width 216 height 15
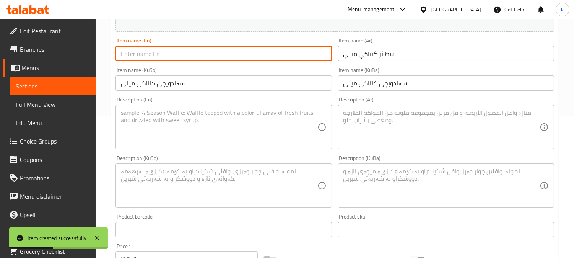
paste input "[US_STATE] Mini Sandwiches"
type input "[US_STATE] Mini Sandwiches"
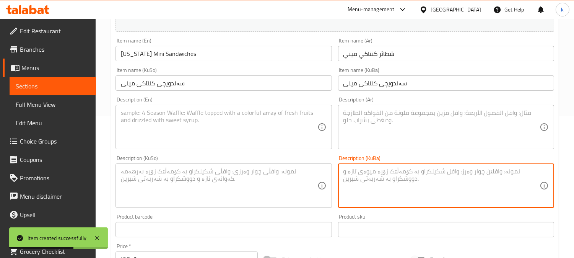
click at [399, 186] on textarea at bounding box center [441, 186] width 196 height 36
paste textarea "سەموونی بەرگر، پارچە کنتاکی کریسپی، کاهوو، سۆسی تایبەت پێشکەش دەکرێت لەگەڵ سۆس …"
type textarea "سەموونی بەرگر، پارچە کنتاکی کریسپی، کاهوو، سۆسی تایبەت پێشکەش دەکرێت لەگەڵ سۆس …"
drag, startPoint x: 296, startPoint y: 169, endPoint x: 397, endPoint y: 138, distance: 105.5
click at [296, 168] on textarea at bounding box center [219, 186] width 196 height 36
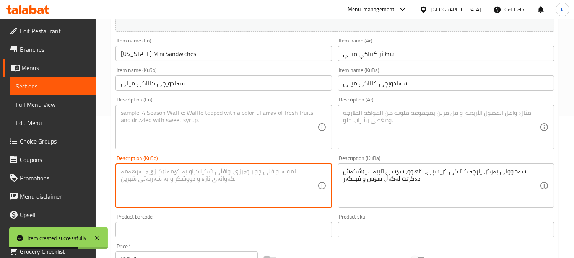
paste textarea "سەموونی بەرگر، پارچە کنتاکی کریسپی، کاهوو، سۆسی تایبەت پێشکەش دەکرێت لەگەڵ سۆس …"
type textarea "سەموونی بەرگر، پارچە کنتاکی کریسپی، کاهوو، سۆسی تایبەت پێشکەش دەکرێت لەگەڵ سۆس …"
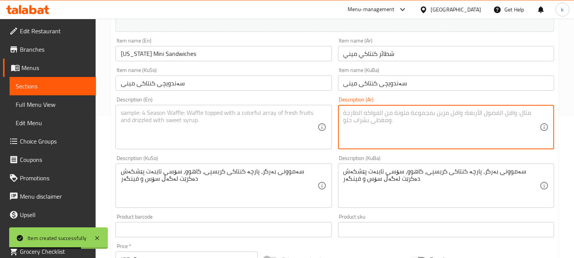
click at [412, 132] on textarea at bounding box center [441, 127] width 196 height 36
paste textarea "صمون برجر، [GEOGRAPHIC_DATA] مقرمش، [GEOGRAPHIC_DATA]، صلصة خاصة يقدم مع صلصة و…"
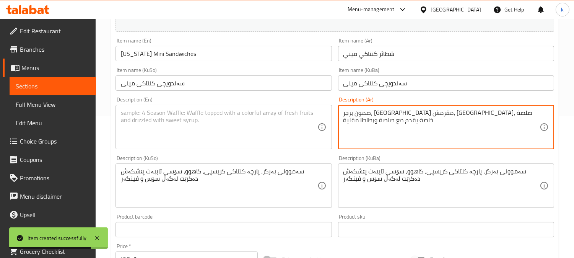
type textarea "صمون برجر، [GEOGRAPHIC_DATA] مقرمش، [GEOGRAPHIC_DATA]، صلصة خاصة يقدم مع صلصة و…"
click at [231, 129] on textarea at bounding box center [219, 127] width 196 height 36
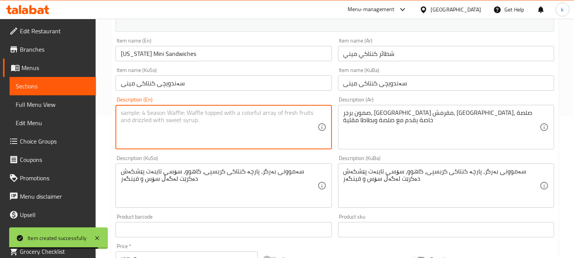
paste textarea "Burger samoon, crispy [US_STATE] [PERSON_NAME], lettuce, special sauce, served …"
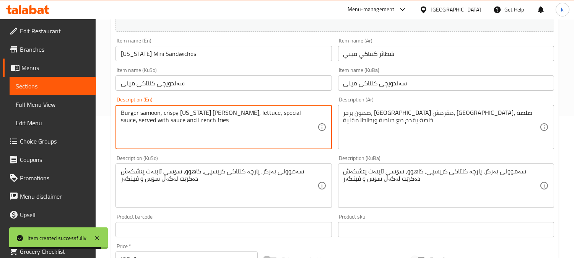
type textarea "Burger samoon, crispy [US_STATE] [PERSON_NAME], lettuce, special sauce, served …"
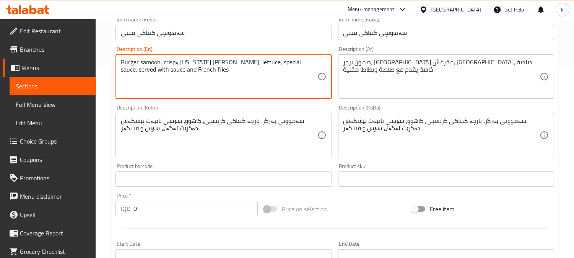
scroll to position [212, 0]
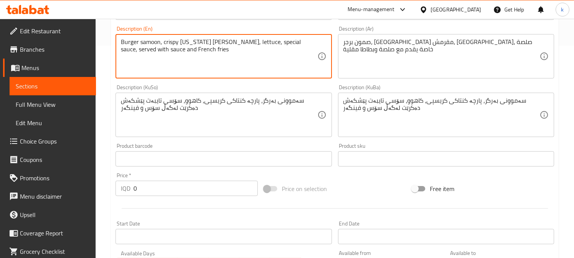
drag, startPoint x: 135, startPoint y: 187, endPoint x: 104, endPoint y: 187, distance: 30.6
click at [104, 187] on div "Home / Restaurants management / Menus / Sections / item / create Burger section…" at bounding box center [335, 111] width 479 height 610
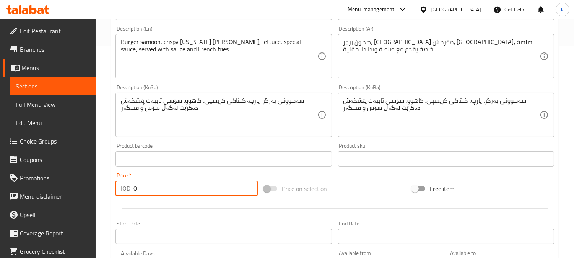
paste input "1800"
type input "18000"
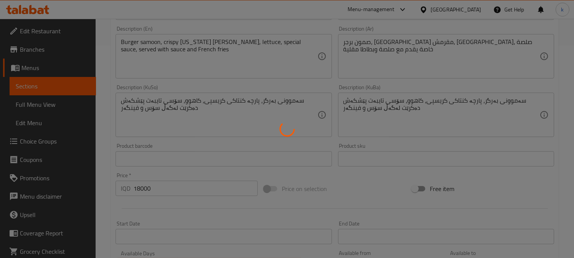
type input "0"
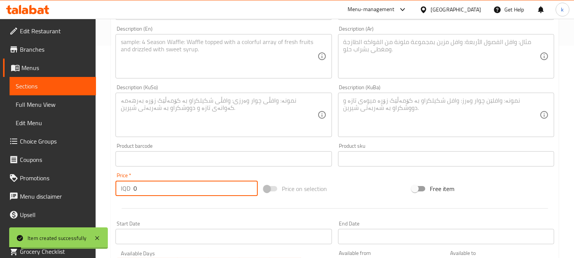
scroll to position [71, 0]
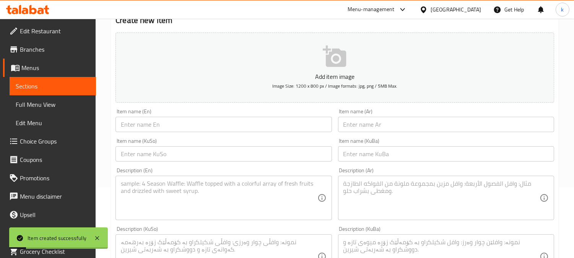
click at [409, 135] on div "Item name (KuBa) Item name (KuBa)" at bounding box center [446, 149] width 222 height 29
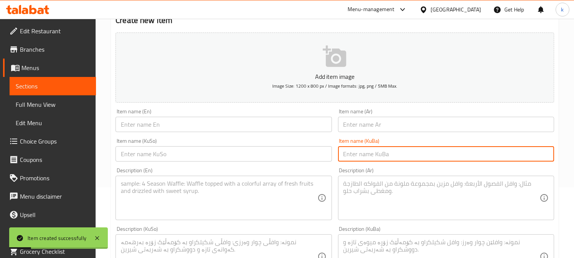
drag, startPoint x: 399, startPoint y: 155, endPoint x: 351, endPoint y: 155, distance: 48.2
click at [399, 155] on input "text" at bounding box center [446, 153] width 216 height 15
paste input "سلایدەری قارچک"
type input "سلایدەری قارچک"
drag, startPoint x: 324, startPoint y: 152, endPoint x: 337, endPoint y: 148, distance: 13.3
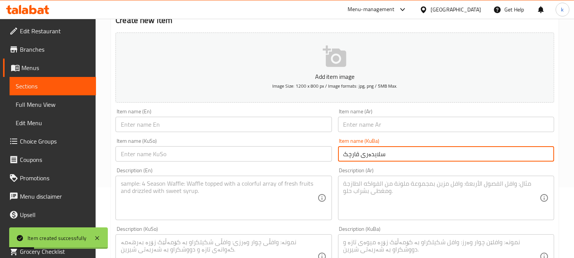
click at [324, 152] on input "text" at bounding box center [224, 153] width 216 height 15
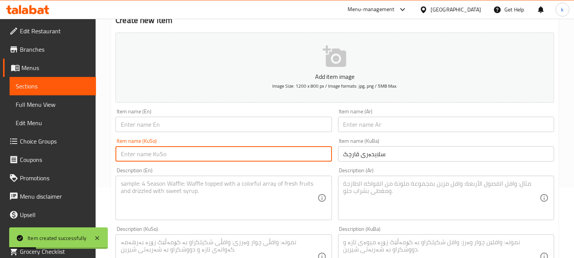
paste input "سلایدەری قارچک"
type input "سلایدەری قارچک"
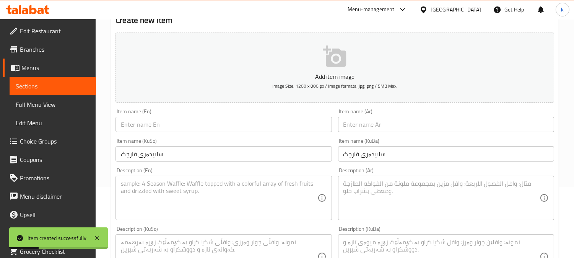
click at [370, 135] on div "Item name (KuBa) سلایدەری قارچک Item name ([GEOGRAPHIC_DATA])" at bounding box center [446, 149] width 222 height 29
click at [365, 126] on input "text" at bounding box center [446, 124] width 216 height 15
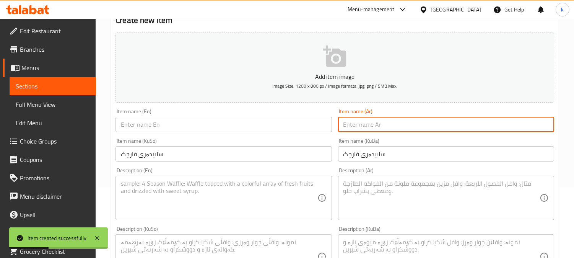
paste input "سلايدر فطر"
type input "سلايدر فطر"
click at [182, 125] on input "text" at bounding box center [224, 124] width 216 height 15
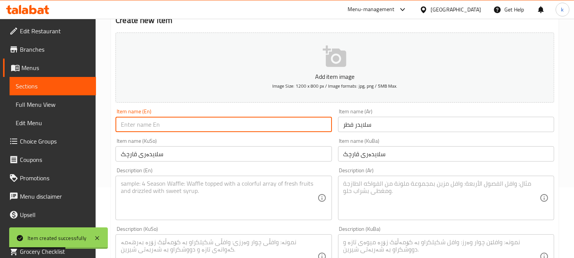
paste input "Mushroom Slider"
type input "Mushroom Slider"
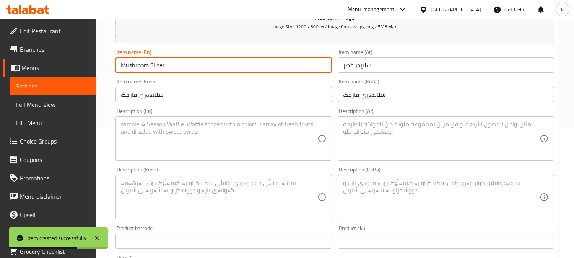
scroll to position [142, 0]
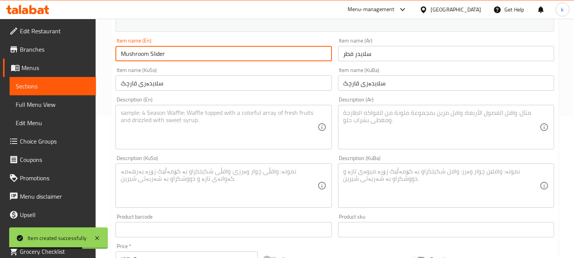
click at [405, 194] on textarea at bounding box center [441, 186] width 196 height 36
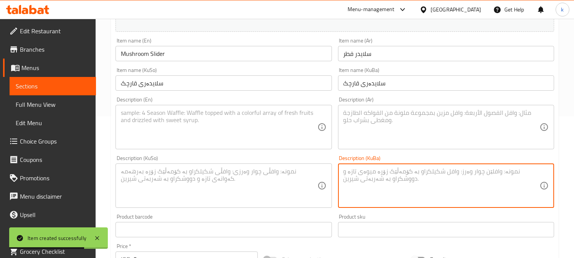
paste textarea "سەموونی بەرگر، پارجە گۆشت، کاهوو، پەنیر، سۆسی قارچکی کرێمی پێشکەش دەکرێت لەگەڵ …"
type textarea "سەموونی بەرگر، پارجە گۆشت، کاهوو، پەنیر، سۆسی قارچکی کرێمی پێشکەش دەکرێت لەگەڵ …"
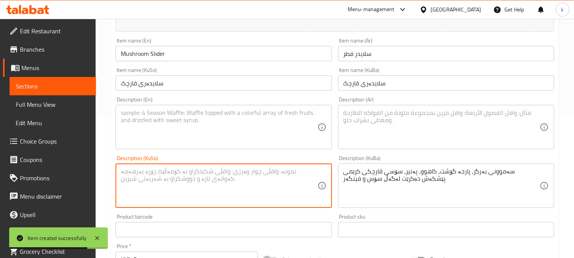
click at [301, 181] on textarea at bounding box center [219, 186] width 196 height 36
paste textarea "سەموونی بەرگر، پارجە گۆشت، کاهوو، پەنیر، سۆسی قارچکی کرێمی پێشکەش دەکرێت لەگەڵ …"
type textarea "سەموونی بەرگر، پارجە گۆشت، کاهوو، پەنیر، سۆسی قارچکی کرێمی پێشکەش دەکرێت لەگەڵ …"
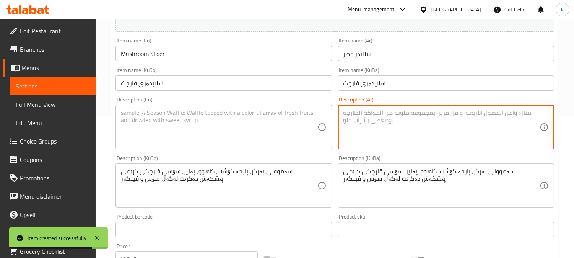
click at [401, 137] on textarea at bounding box center [441, 127] width 196 height 36
paste textarea "صمون برجر، شريحة لحم، [GEOGRAPHIC_DATA]، [GEOGRAPHIC_DATA]، صلصة فطر كريمية تقد…"
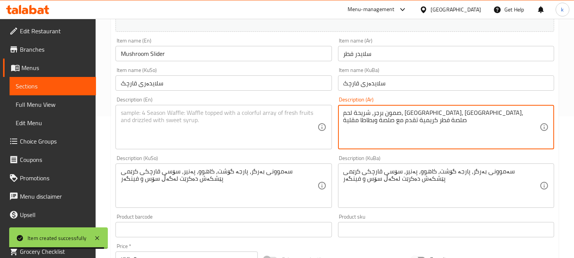
type textarea "صمون برجر، شريحة لحم، [GEOGRAPHIC_DATA]، [GEOGRAPHIC_DATA]، صلصة فطر كريمية تقد…"
click at [242, 127] on textarea at bounding box center [219, 127] width 196 height 36
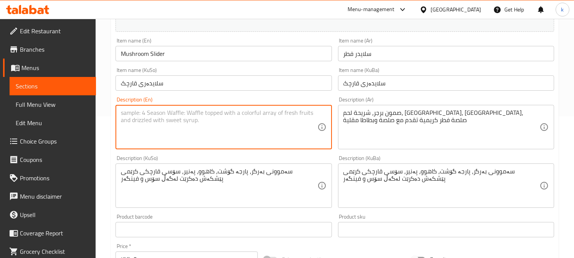
paste textarea "Burger samoon, meat patty, lettuce, cheese, creamy mushroom sauce, served with …"
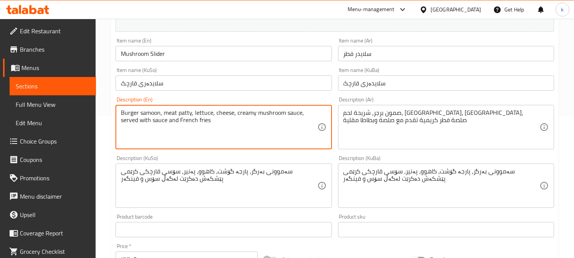
type textarea "Burger samoon, meat patty, lettuce, cheese, creamy mushroom sauce, served with …"
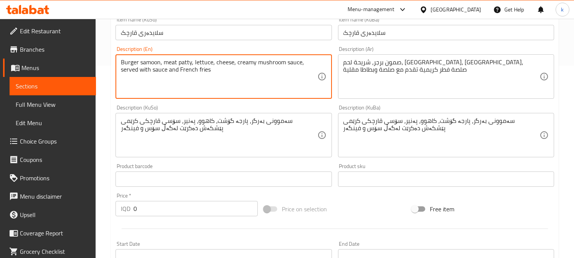
scroll to position [212, 0]
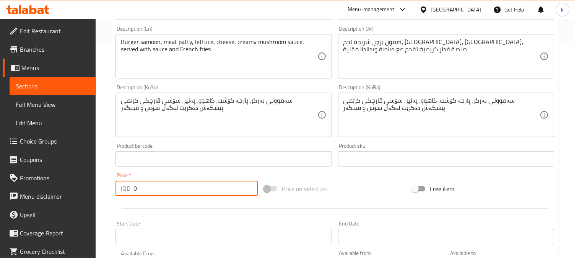
drag, startPoint x: 163, startPoint y: 184, endPoint x: 116, endPoint y: 184, distance: 47.0
click at [116, 184] on div "IQD 0 Price *" at bounding box center [187, 188] width 142 height 15
paste input "2000"
type input "20000"
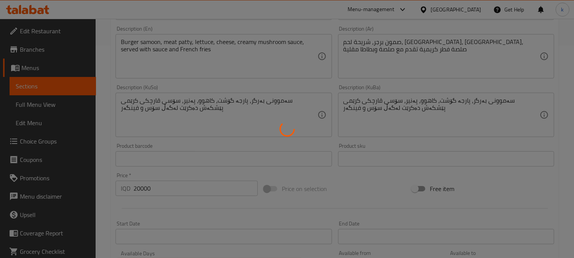
type input "0"
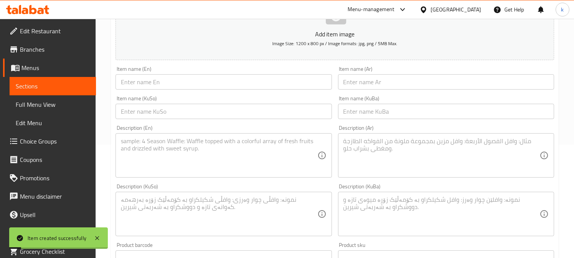
scroll to position [71, 0]
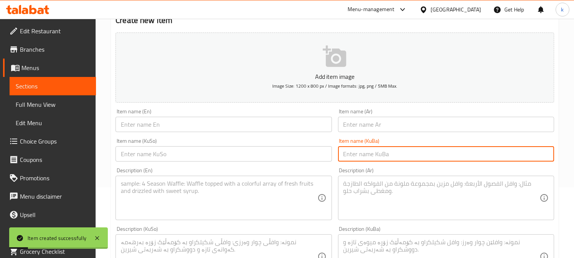
click at [377, 155] on input "text" at bounding box center [446, 153] width 216 height 15
paste input "سلایدەری ئەڤۆگادۆ"
type input "سلایدەری ئەڤۆگادۆ"
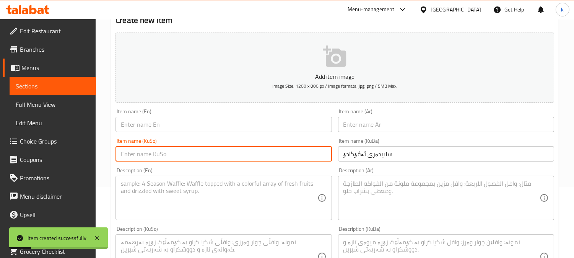
drag, startPoint x: 304, startPoint y: 153, endPoint x: 331, endPoint y: 147, distance: 27.9
click at [304, 153] on input "text" at bounding box center [224, 153] width 216 height 15
paste input "سلایدەری ئەڤۆگادۆ"
type input "سلایدەری ئەڤۆگادۆ"
click at [362, 123] on input "text" at bounding box center [446, 124] width 216 height 15
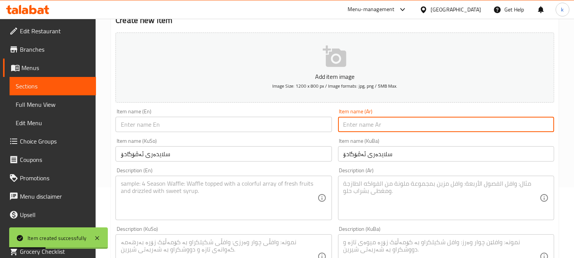
paste input "أفوكادو سلايدر"
type input "أفوكادو سلايدر"
click at [165, 120] on input "text" at bounding box center [224, 124] width 216 height 15
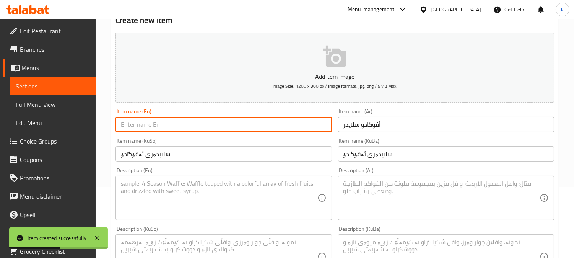
paste input "Avocado Slider"
type input "Avocado Slider"
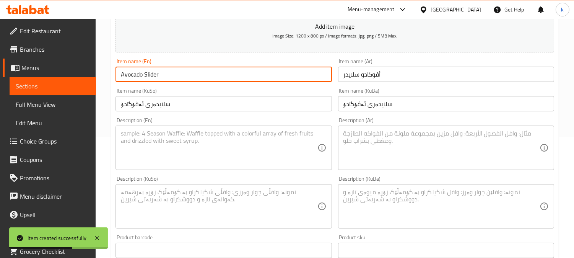
scroll to position [142, 0]
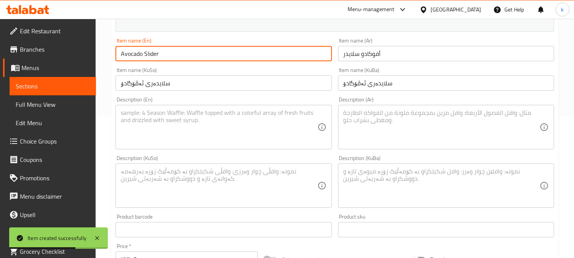
click at [408, 185] on textarea at bounding box center [441, 186] width 196 height 36
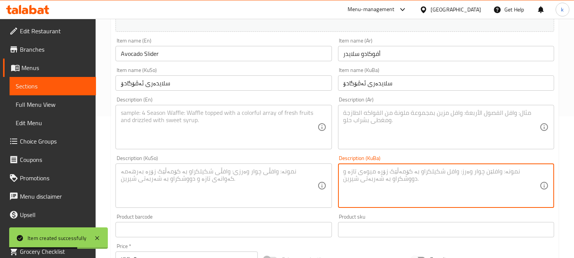
paste textarea "سەموونی بەرگر، پارچە گۆشت، کاهوو، پەنیر، سۆسی ئەڤۆگادۆ پێشکەش دەکرێت لەگەڵ سۆس …"
type textarea "سەموونی بەرگر، پارچە گۆشت، کاهوو، پەنیر، سۆسی ئەڤۆگادۆ پێشکەش دەکرێت لەگەڵ سۆس …"
click at [298, 185] on textarea at bounding box center [219, 186] width 196 height 36
paste textarea "سەموونی بەرگر، پارچە گۆشت، کاهوو، پەنیر، سۆسی ئەڤۆگادۆ پێشکەش دەکرێت لەگەڵ سۆس …"
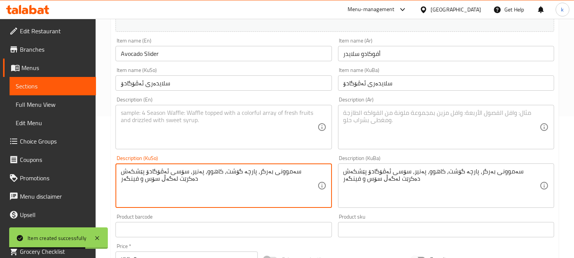
type textarea "سەموونی بەرگر، پارچە گۆشت، کاهوو، پەنیر، سۆسی ئەڤۆگادۆ پێشکەش دەکرێت لەگەڵ سۆس …"
click at [374, 131] on textarea at bounding box center [441, 127] width 196 height 36
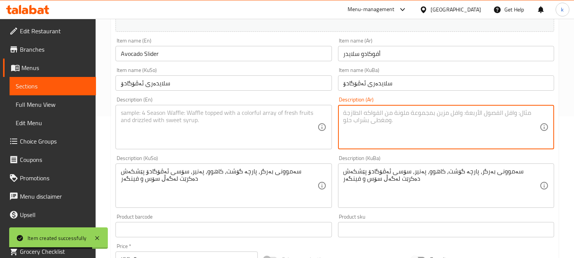
paste textarea "صمون برجر، شريحة لحم، [GEOGRAPHIC_DATA]، [GEOGRAPHIC_DATA]، صلصة افوكادو تقدم م…"
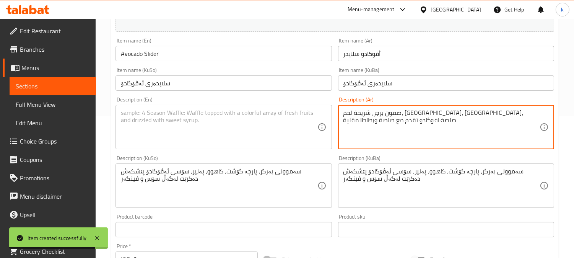
type textarea "صمون برجر، شريحة لحم، [GEOGRAPHIC_DATA]، [GEOGRAPHIC_DATA]، صلصة افوكادو تقدم م…"
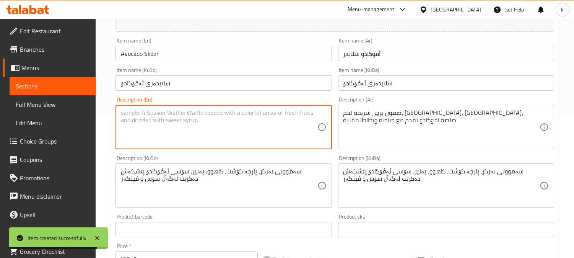
click at [230, 132] on textarea at bounding box center [219, 127] width 196 height 36
paste textarea "Burger samoon, meat patty, lettuce, cheese, avocado sauce, served with sauce an…"
type textarea "Burger samoon, meat patty, lettuce, cheese, avocado sauce, served with sauce an…"
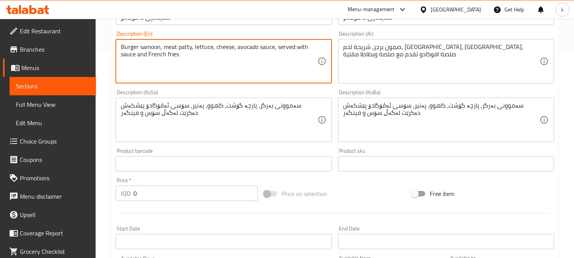
scroll to position [283, 0]
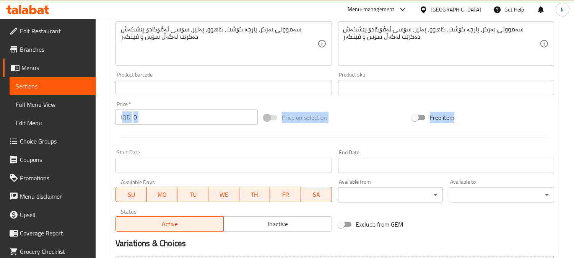
drag, startPoint x: 150, startPoint y: 123, endPoint x: 124, endPoint y: 120, distance: 26.2
click at [124, 120] on div "Add item image Image Size: 1200 x 800 px / Image formats: jpg, png / 5MB Max. I…" at bounding box center [334, 26] width 445 height 418
drag, startPoint x: 165, startPoint y: 119, endPoint x: 175, endPoint y: 120, distance: 10.1
click at [166, 119] on input "0" at bounding box center [195, 116] width 124 height 15
click at [176, 119] on input "0" at bounding box center [195, 116] width 124 height 15
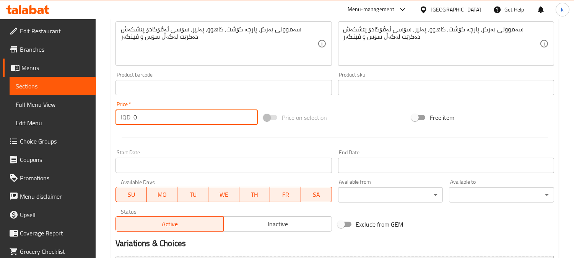
drag, startPoint x: 151, startPoint y: 113, endPoint x: 105, endPoint y: 113, distance: 45.5
click at [105, 113] on div "Home / Restaurants management / Menus / Sections / item / create Burger section…" at bounding box center [335, 40] width 479 height 610
paste input "1950"
type input "19500"
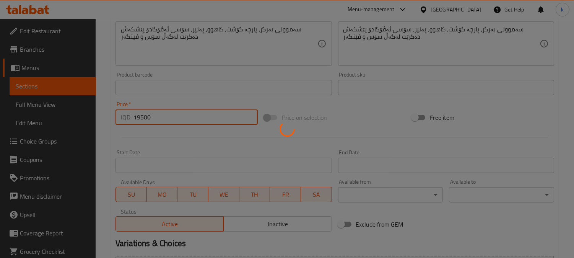
type input "0"
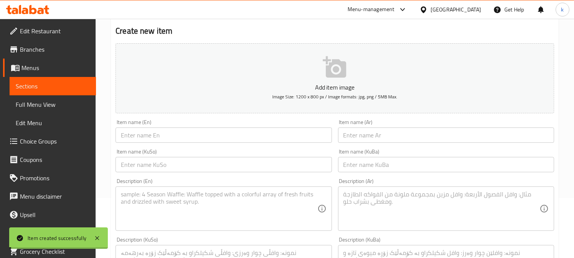
scroll to position [0, 0]
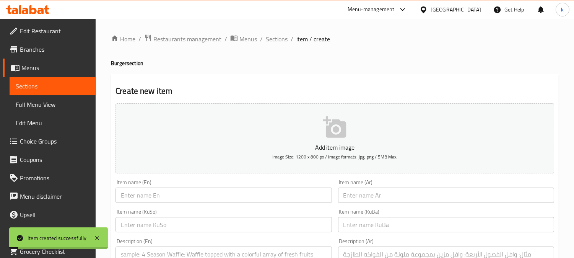
click at [285, 41] on span "Sections" at bounding box center [277, 38] width 22 height 9
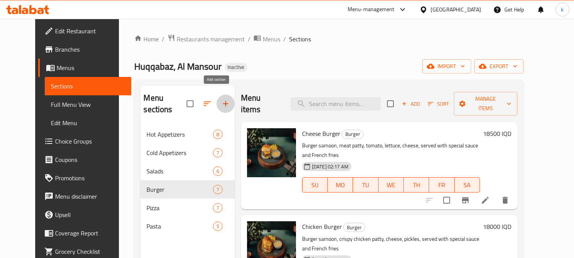
click at [221, 99] on icon "button" at bounding box center [225, 103] width 9 height 9
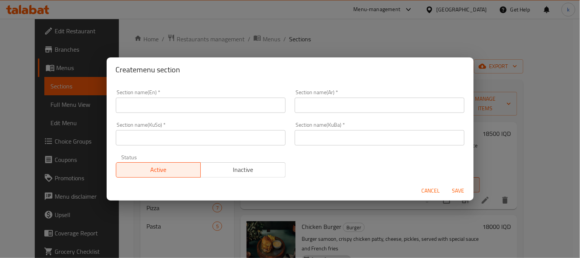
click at [159, 101] on input "text" at bounding box center [201, 105] width 170 height 15
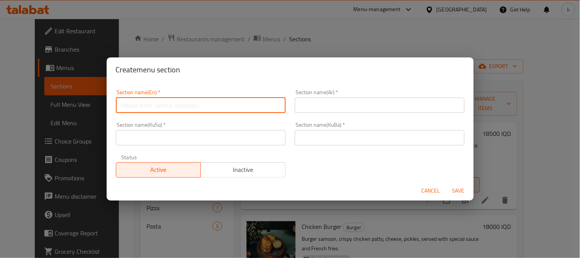
paste input "Chicken dishes"
type input "Chicken dishes"
click at [313, 111] on input "text" at bounding box center [380, 105] width 170 height 15
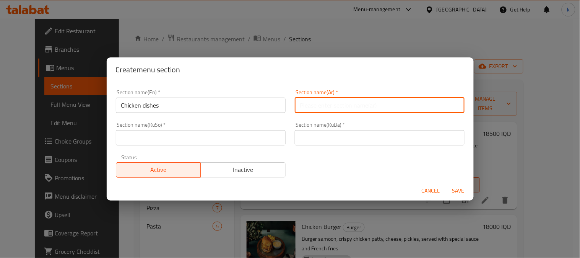
paste input "الأطباق الدجاج"
type input "الأطباق الدجاج"
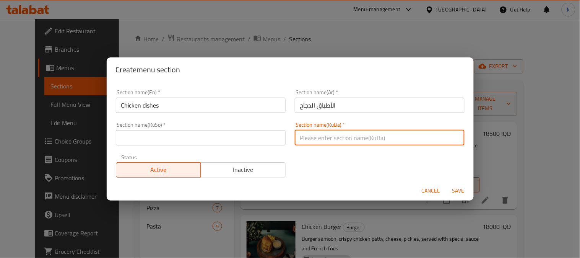
click at [331, 136] on input "text" at bounding box center [380, 137] width 170 height 15
paste input "خواردنی مریشک"
click at [337, 141] on input "خواردنی مریشک" at bounding box center [380, 137] width 170 height 15
click at [329, 139] on input "خواردنی مریشک" at bounding box center [380, 137] width 170 height 15
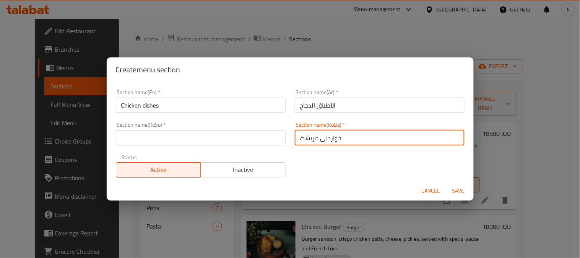
click at [329, 139] on input "خواردنی مریشک" at bounding box center [380, 137] width 170 height 15
click at [318, 138] on input "[PERSON_NAME]" at bounding box center [380, 137] width 170 height 15
type input "[PERSON_NAME]"
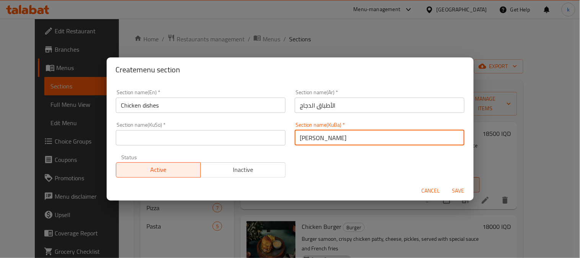
drag, startPoint x: 194, startPoint y: 142, endPoint x: 189, endPoint y: 140, distance: 5.2
click at [194, 142] on input "text" at bounding box center [201, 137] width 170 height 15
paste input "[PERSON_NAME]"
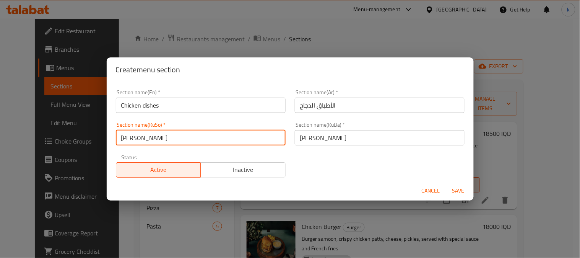
type input "[PERSON_NAME]"
click at [144, 104] on input "Chicken dishes" at bounding box center [201, 105] width 170 height 15
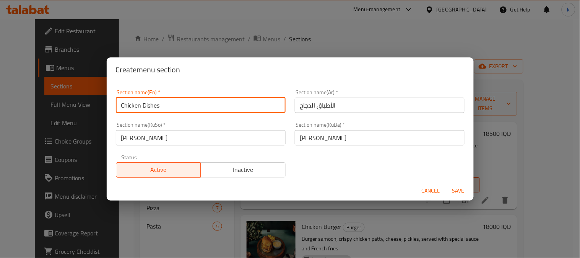
type input "Chicken Dishes"
click at [446, 184] on button "Save" at bounding box center [458, 191] width 24 height 14
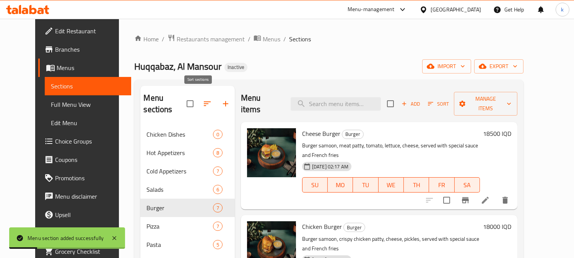
click at [203, 99] on icon "button" at bounding box center [207, 103] width 9 height 9
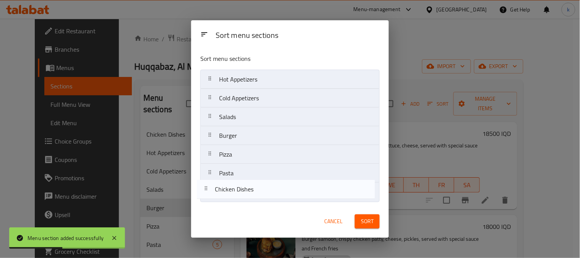
drag, startPoint x: 210, startPoint y: 83, endPoint x: 205, endPoint y: 204, distance: 121.3
click at [205, 204] on div "Sort menu sections Chicken Dishes Hot Appetizers Cold Appetizers Salads Burger …" at bounding box center [290, 126] width 198 height 157
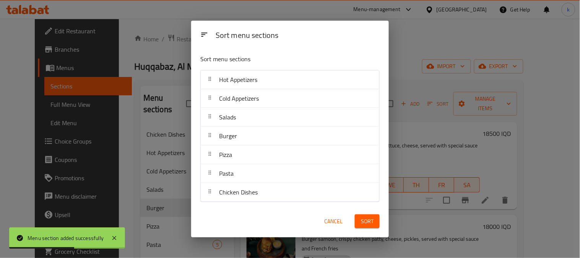
click at [364, 218] on span "Sort" at bounding box center [367, 221] width 13 height 10
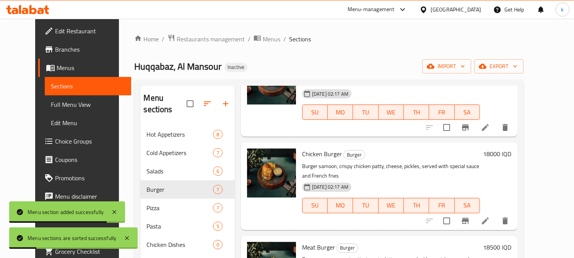
scroll to position [212, 0]
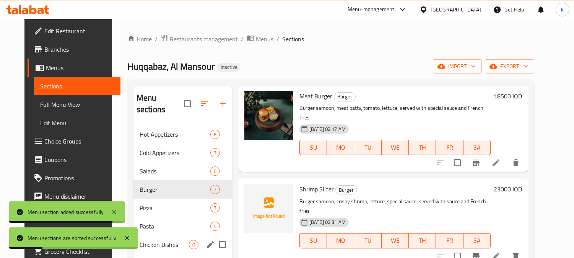
click at [165, 235] on div "Chicken Dishes 0" at bounding box center [182, 244] width 99 height 18
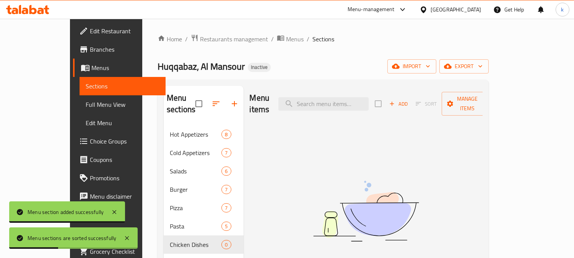
click at [409, 102] on span "Add" at bounding box center [398, 103] width 21 height 9
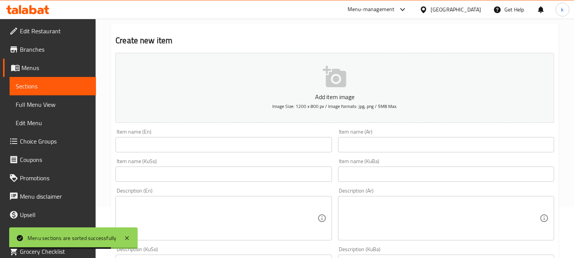
scroll to position [71, 0]
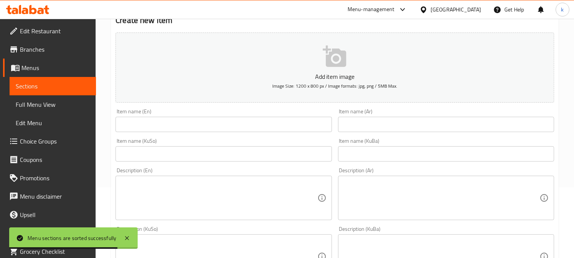
drag, startPoint x: 399, startPoint y: 160, endPoint x: 332, endPoint y: 159, distance: 67.3
click at [399, 160] on input "text" at bounding box center [446, 153] width 216 height 15
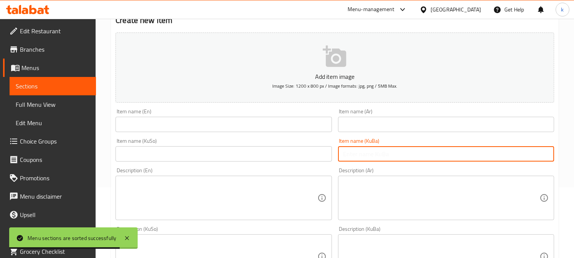
paste input "دینامێتی مریشک"
type input "دینامێتی مریشک"
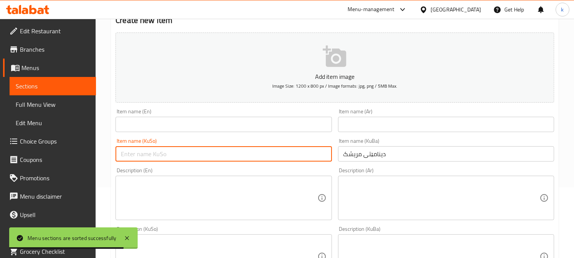
click at [291, 158] on input "text" at bounding box center [224, 153] width 216 height 15
paste input "دینامێتی مریشک"
type input "دینامێتی مریشک"
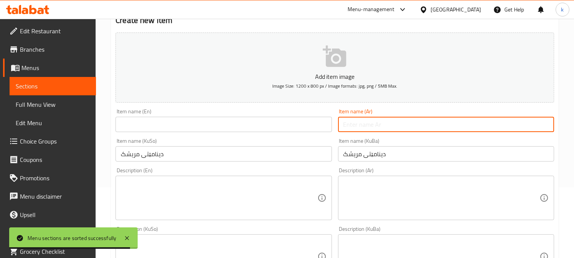
click at [361, 124] on input "text" at bounding box center [446, 124] width 216 height 15
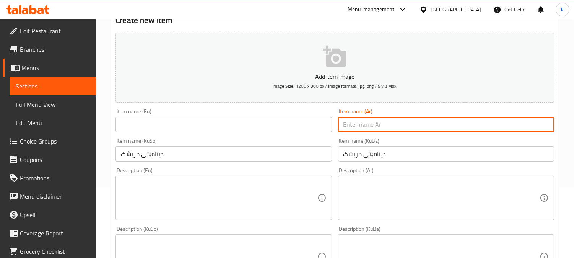
paste input "تشيكن ديناميت"
type input "تشيكن ديناميت"
click at [163, 121] on input "text" at bounding box center [224, 124] width 216 height 15
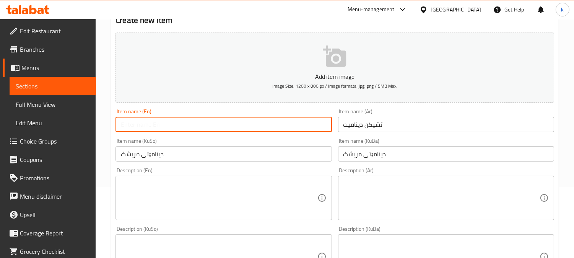
paste input "Chicken Dynamite"
type input "Chicken Dynamite"
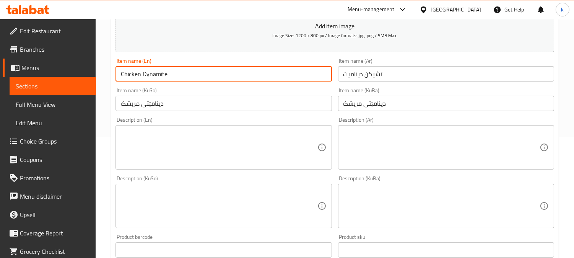
scroll to position [142, 0]
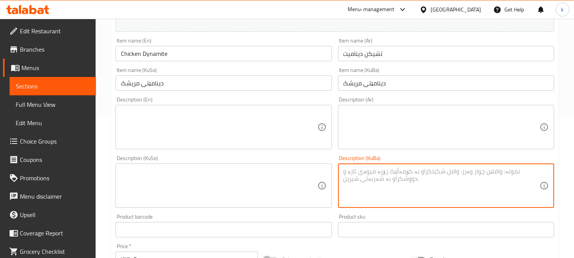
click at [475, 192] on textarea at bounding box center [441, 186] width 196 height 36
paste textarea "مریشک بە سۆسی دینامیت لەگەڵ برنج و زەڵاتەی حەلڤا و گێزەر پێشکەش دەکرێت"
type textarea "مریشک بە سۆسی دینامیت لەگەڵ برنج و زەڵاتەی حەلڤا و گێزەر پێشکەش دەکرێت"
click at [454, 113] on textarea at bounding box center [441, 127] width 196 height 36
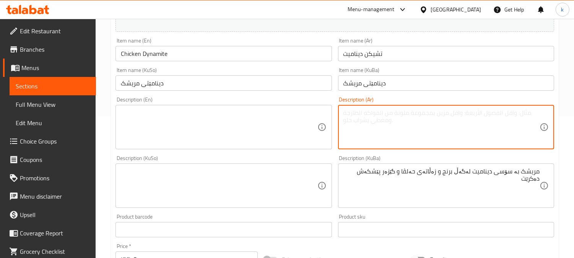
paste textarea "دجاج بصلصة ديناميت يقدم مع ارز، سلطة لهانة وجزر"
type textarea "دجاج بصلصة ديناميت يقدم مع ارز، سلطة لهانة وجزر"
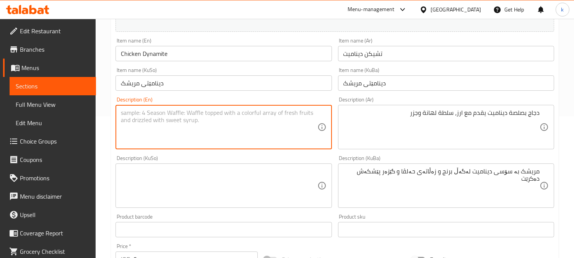
click at [260, 125] on textarea at bounding box center [219, 127] width 196 height 36
paste textarea "Chicken with dynamite sauce served with rice, halva salad and carrots"
click at [239, 111] on textarea "Chicken with dynamite sauce served with rice, halva salad and carrots" at bounding box center [219, 127] width 196 height 36
paste textarea "Cabbage"
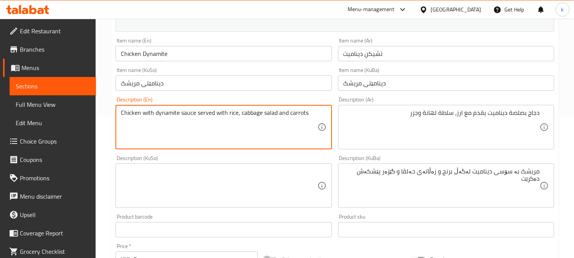
type textarea "Chicken with dynamite sauce served with rice, cabbage salad and carrots"
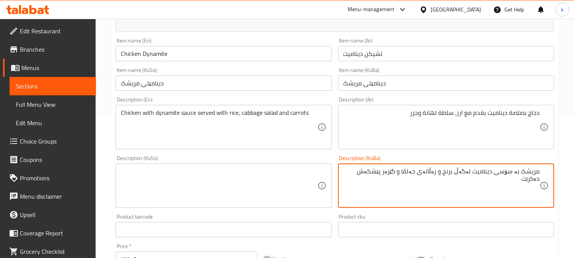
drag, startPoint x: 350, startPoint y: 171, endPoint x: 394, endPoint y: 173, distance: 43.7
click at [394, 173] on textarea "مریشک بە سۆسی دینامیت لەگەڵ برنج و زەڵاتەی حەلڤا و گێزەر پێشکەش دەکرێت" at bounding box center [441, 186] width 196 height 36
click at [474, 173] on textarea "مریشک بە سۆسی دینامیت لەگەڵ برنج و زەڵاتەی حەلڤا و گێزەر" at bounding box center [441, 186] width 196 height 36
paste textarea "پێشکەش دەکرێت"
click at [403, 174] on textarea "مریشک بە سۆسی دینامیت پێشکەش دەکرێت لەگەڵ برنج و زەڵاتەی حەلڤا و گێزەر" at bounding box center [441, 186] width 196 height 36
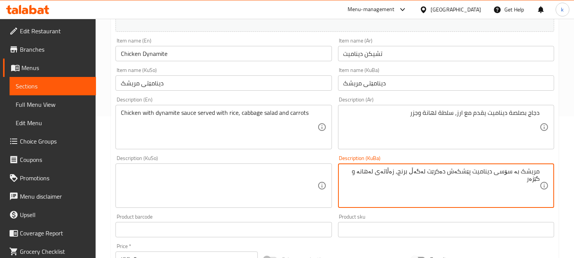
click at [410, 169] on textarea "مریشک بە سۆسی دینامیت پێشکەش دەکرێت لەگەڵ برنج, زەڵاتەی لەهانە و گێزەر" at bounding box center [441, 186] width 196 height 36
type textarea "مریشک بە سۆسی دینامیت پێشکەش دەکرێت لەگەڵ برنج, زەڵاتەی لەهانە و گێزەر"
click at [214, 179] on textarea at bounding box center [219, 186] width 196 height 36
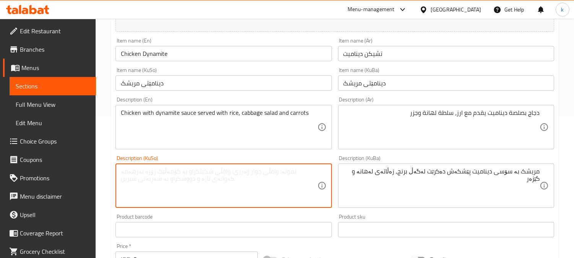
paste textarea "مریشک بە سۆسی دینامیت پێشکەش دەکرێت لەگەڵ برنج, زەڵاتەی لەهانە و گێزەر"
type textarea "مریشک بە سۆسی دینامیت پێشکەش دەکرێت لەگەڵ برنج, زەڵاتەی لەهانە و گێزەر"
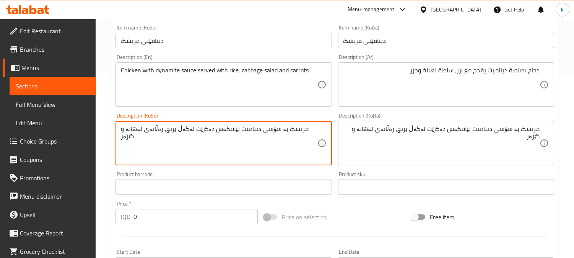
scroll to position [212, 0]
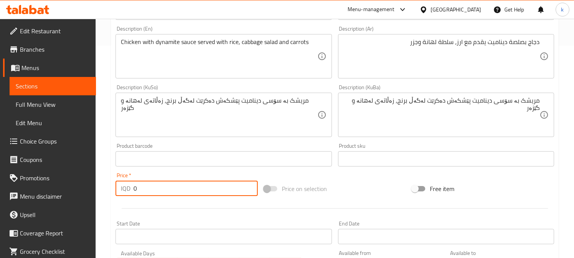
drag, startPoint x: 164, startPoint y: 186, endPoint x: 111, endPoint y: 186, distance: 53.2
click at [111, 186] on div "Create new item Add item image Image Size: 1200 x 800 px / Image formats: jpg, …" at bounding box center [335, 128] width 448 height 533
paste input "2450"
type input "24500"
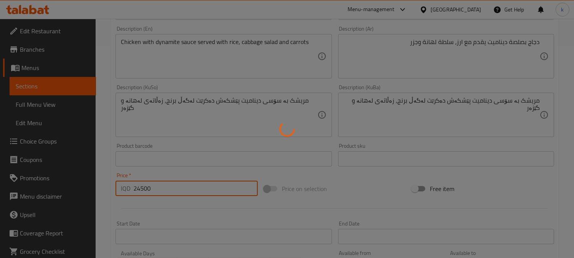
type input "0"
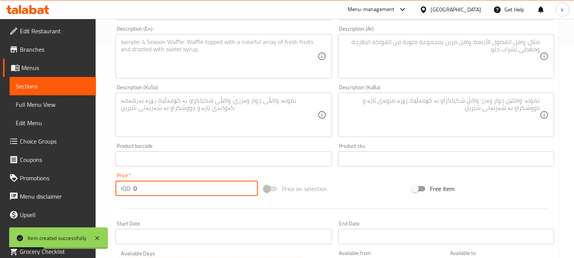
scroll to position [71, 0]
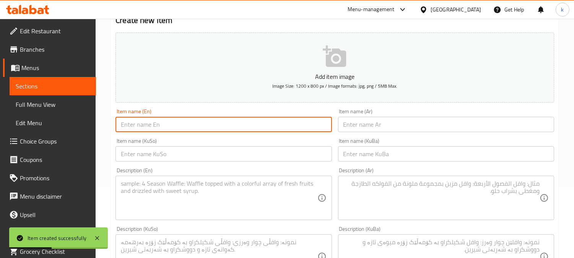
drag, startPoint x: 170, startPoint y: 121, endPoint x: 283, endPoint y: 129, distance: 113.5
click at [170, 121] on input "text" at bounding box center [224, 124] width 216 height 15
paste input "General [PERSON_NAME]"
type input "General [PERSON_NAME]"
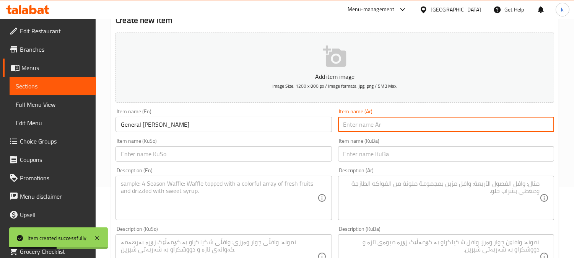
click at [383, 124] on input "text" at bounding box center [446, 124] width 216 height 15
paste input "جنرال [PERSON_NAME]"
type input "جنرال [PERSON_NAME]"
click at [374, 157] on input "text" at bounding box center [446, 153] width 216 height 15
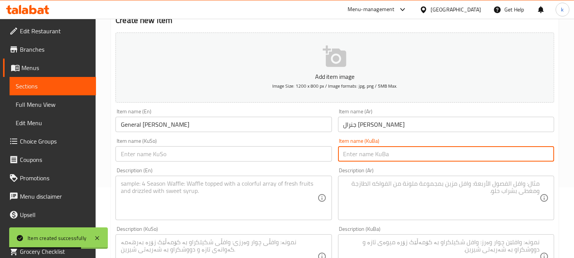
paste input "ژەنەڕاڵ توسۆ"
type input "ژەنەڕاڵ توسۆ"
drag, startPoint x: 257, startPoint y: 150, endPoint x: 208, endPoint y: 150, distance: 49.7
click at [257, 150] on input "text" at bounding box center [224, 153] width 216 height 15
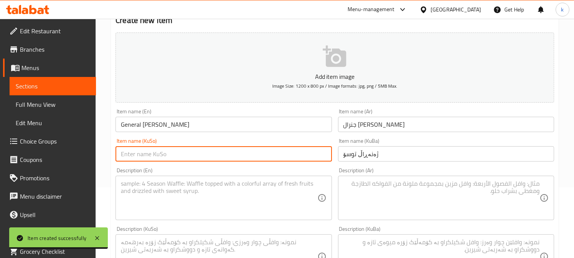
paste input "ژەنەڕاڵ توسۆ"
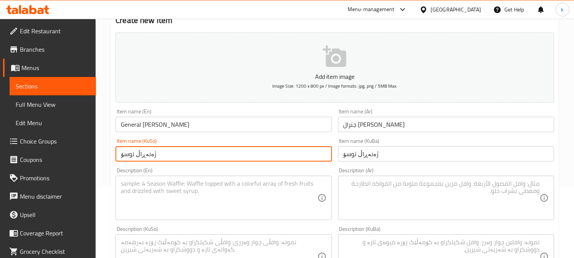
type input "ژەنەڕاڵ توسۆ"
click at [164, 126] on input "General [PERSON_NAME]" at bounding box center [224, 124] width 216 height 15
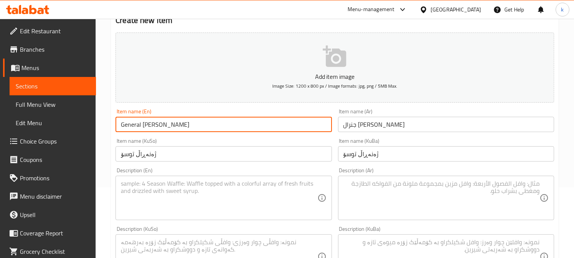
type input "General [PERSON_NAME]"
click at [496, 239] on textarea at bounding box center [441, 256] width 196 height 36
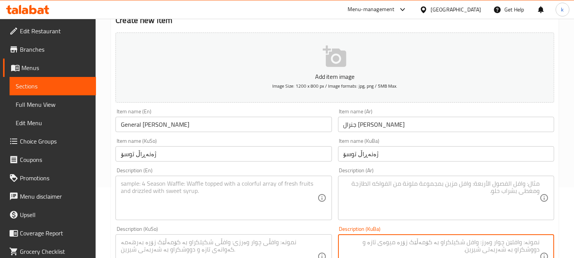
paste textarea "مریشکێک لەگەڵ برنج و سەوزە و سۆسی تایبەت پێشکەش دەکرێت"
type textarea "مریشکێک لەگەڵ برنج و سەوزە و سۆسی تایبەت پێشکەش دەکرێت"
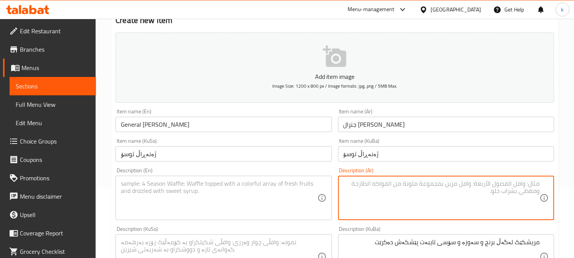
click at [475, 204] on textarea at bounding box center [441, 198] width 196 height 36
paste textarea "دجاج يقدم مع ارز، خضار وصلصة خاصة"
type textarea "دجاج يقدم مع ارز، خضار وصلصة خاصة"
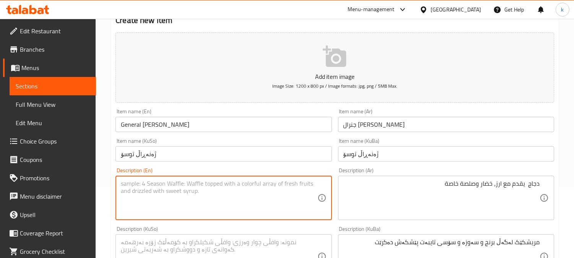
click at [211, 209] on textarea at bounding box center [219, 198] width 196 height 36
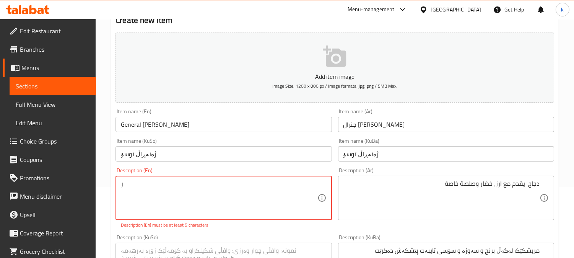
click at [230, 201] on textarea "ر" at bounding box center [219, 198] width 196 height 36
paste textarea "Chicken served with rice, vegetables and special sauce"
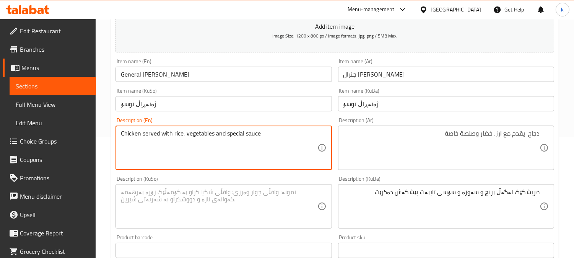
scroll to position [142, 0]
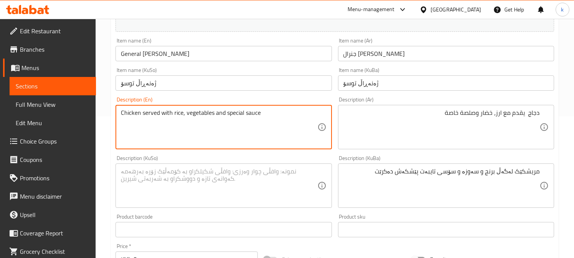
type textarea "Chicken served with rice, vegetables and special sauce"
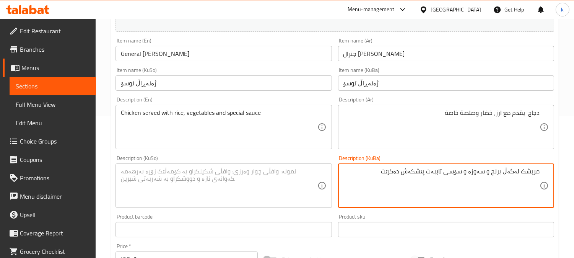
drag, startPoint x: 405, startPoint y: 175, endPoint x: 434, endPoint y: 175, distance: 29.5
click at [434, 175] on textarea "مریشک لەگەڵ برنج و سەوزە و سۆسی تایبەت پێشکەش دەکرێت" at bounding box center [441, 186] width 196 height 36
paste textarea "پێشکەش دەکرێت"
click at [455, 174] on textarea "مریشک پێشکەش دەکرێت لەگەڵ برنجو سەوزەوات و سۆسی تایبەت" at bounding box center [441, 186] width 196 height 36
click at [439, 174] on textarea "مریشک پێشکەش دەکرێت لەگەڵ برنج، سەوزەوات و سۆسی تایبەت" at bounding box center [441, 186] width 196 height 36
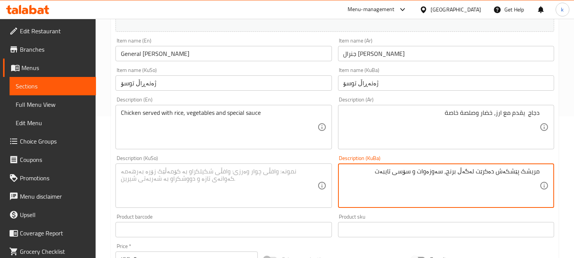
click at [439, 174] on textarea "مریشک پێشکەش دەکرێت لەگەڵ برنج، سەوزەوات و سۆسی تایبەت" at bounding box center [441, 186] width 196 height 36
type textarea "مریشک پێشکەش دەکرێت لەگەڵ برنج، سەوزەوات و سۆسی تایبەت"
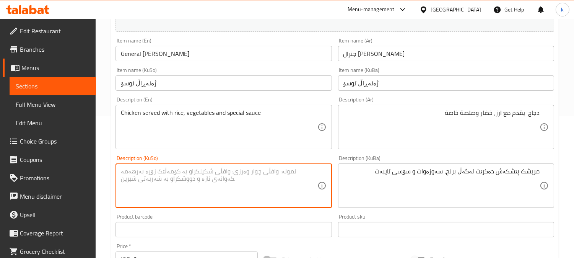
click at [246, 181] on textarea at bounding box center [219, 186] width 196 height 36
paste textarea "مریشک پێشکەش دەکرێت لەگەڵ برنج، سەوزەوات و سۆسی تایبەت"
type textarea "مریشک پێشکەش دەکرێت لەگەڵ برنج، سەوزەوات و سۆسی تایبەت"
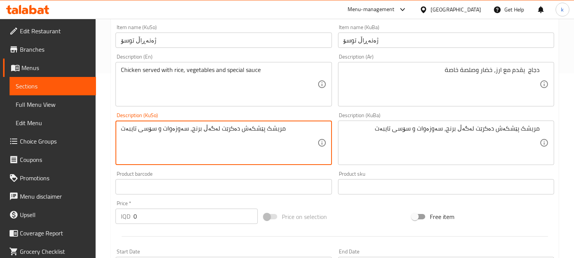
scroll to position [212, 0]
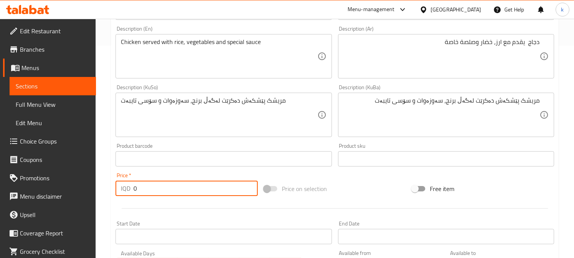
drag, startPoint x: 162, startPoint y: 185, endPoint x: 125, endPoint y: 185, distance: 37.1
click at [125, 185] on div "IQD 0 Price *" at bounding box center [187, 188] width 142 height 15
paste input "2650"
type input "26500"
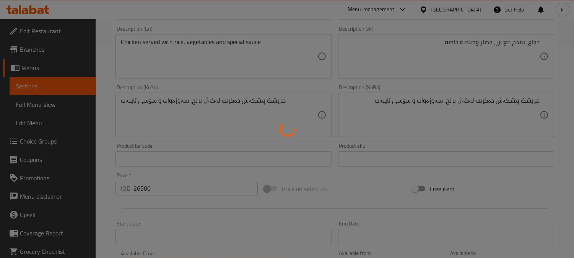
type input "0"
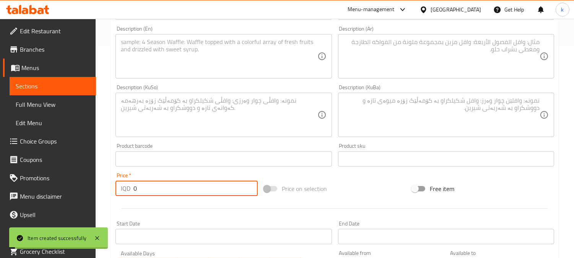
scroll to position [0, 0]
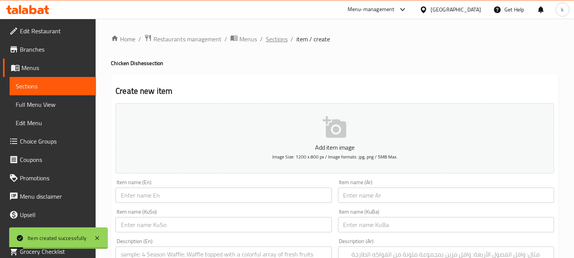
click at [272, 39] on span "Sections" at bounding box center [277, 38] width 22 height 9
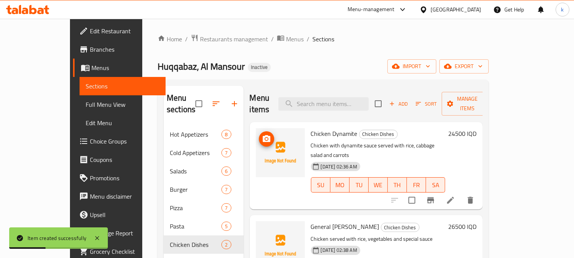
click at [263, 135] on icon "upload picture" at bounding box center [267, 138] width 8 height 7
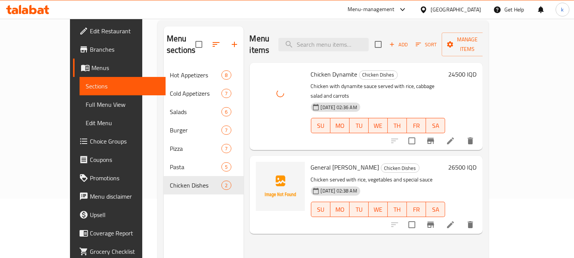
scroll to position [71, 0]
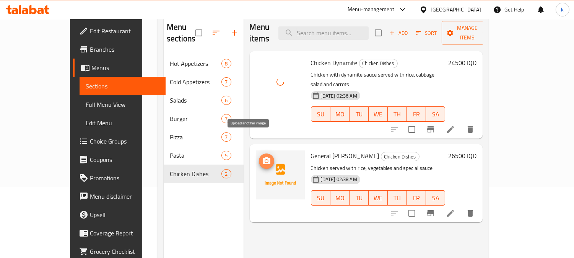
click at [265, 160] on circle "upload picture" at bounding box center [266, 161] width 2 height 2
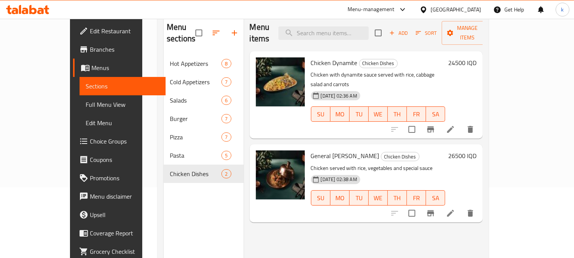
click at [86, 106] on span "Full Menu View" at bounding box center [123, 104] width 74 height 9
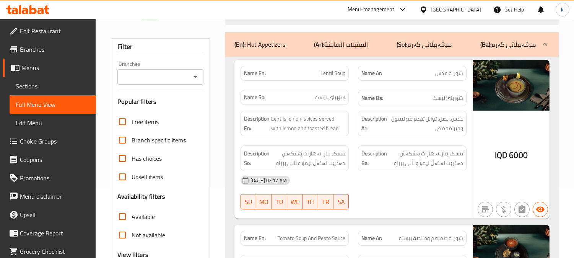
click at [145, 67] on div "Branches Branches" at bounding box center [160, 72] width 86 height 23
click at [151, 79] on input "Branches" at bounding box center [154, 77] width 69 height 11
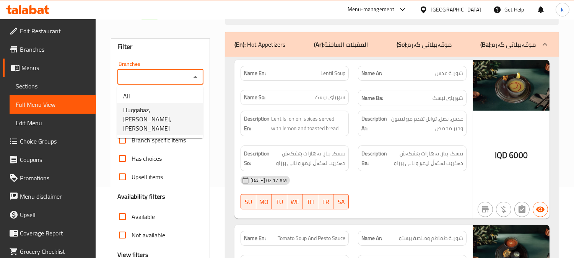
click at [155, 116] on span "Huqqabaz, [PERSON_NAME],[PERSON_NAME]" at bounding box center [160, 119] width 74 height 28
type input "Huqqabaz, [PERSON_NAME],[PERSON_NAME]"
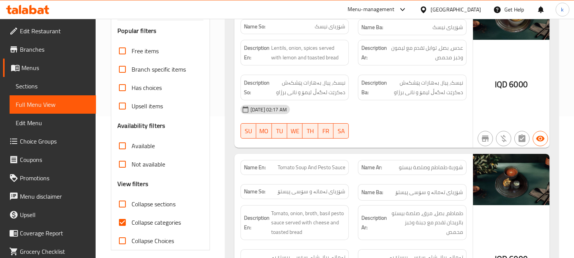
scroll to position [212, 0]
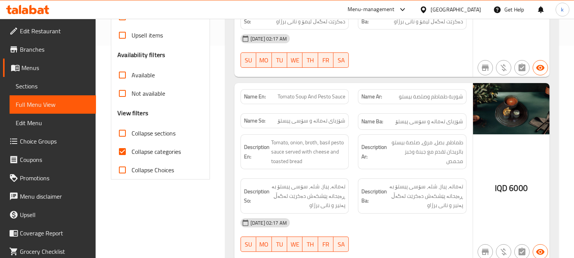
click at [134, 147] on span "Collapse categories" at bounding box center [156, 151] width 49 height 9
click at [132, 145] on input "Collapse categories" at bounding box center [122, 151] width 18 height 18
checkbox input "false"
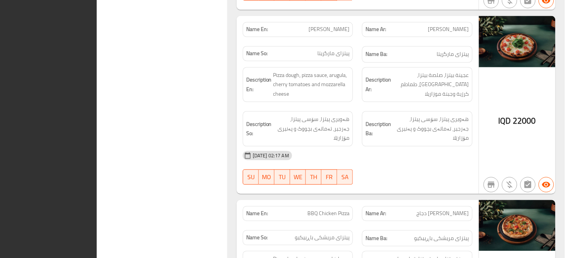
scroll to position [0, 0]
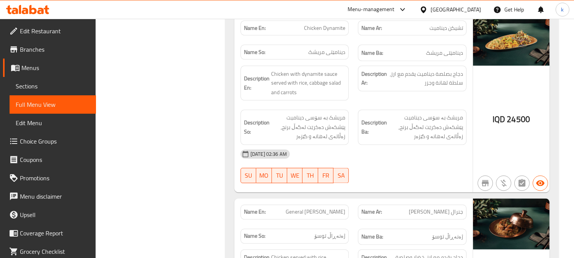
click at [33, 87] on span "Sections" at bounding box center [53, 85] width 74 height 9
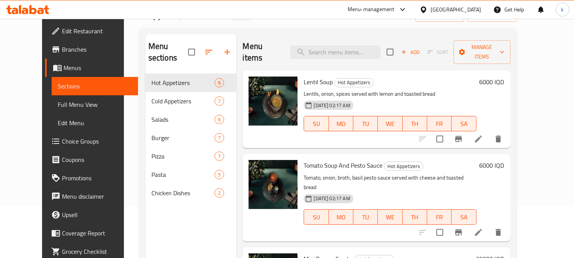
scroll to position [107, 0]
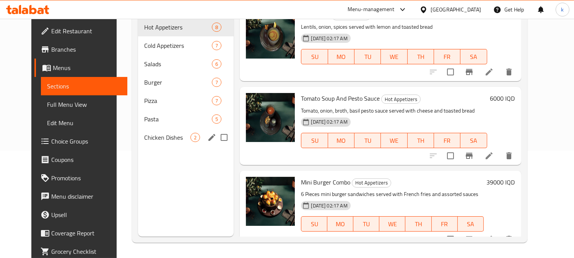
click at [151, 130] on div "Chicken Dishes 2" at bounding box center [186, 137] width 96 height 18
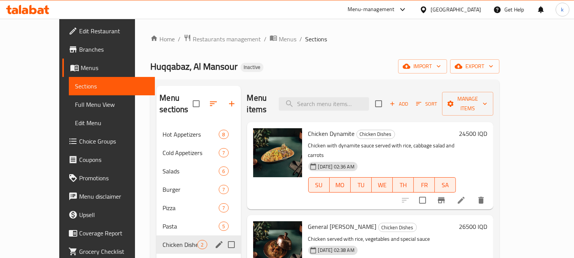
click at [215, 240] on icon "edit" at bounding box center [219, 244] width 9 height 9
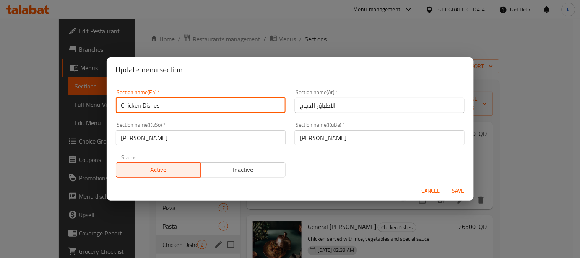
drag, startPoint x: 178, startPoint y: 109, endPoint x: 124, endPoint y: 97, distance: 55.1
click at [124, 98] on input "Chicken Dishes" at bounding box center [201, 105] width 170 height 15
click at [163, 106] on input "Chicken Dishes" at bounding box center [201, 105] width 170 height 15
drag, startPoint x: 192, startPoint y: 106, endPoint x: 108, endPoint y: 104, distance: 84.2
click at [108, 104] on div "Section name(En)   * Chicken Dishes Section name(En) * Section name(Ar)   * الأ…" at bounding box center [290, 131] width 367 height 99
